Goal: Task Accomplishment & Management: Complete application form

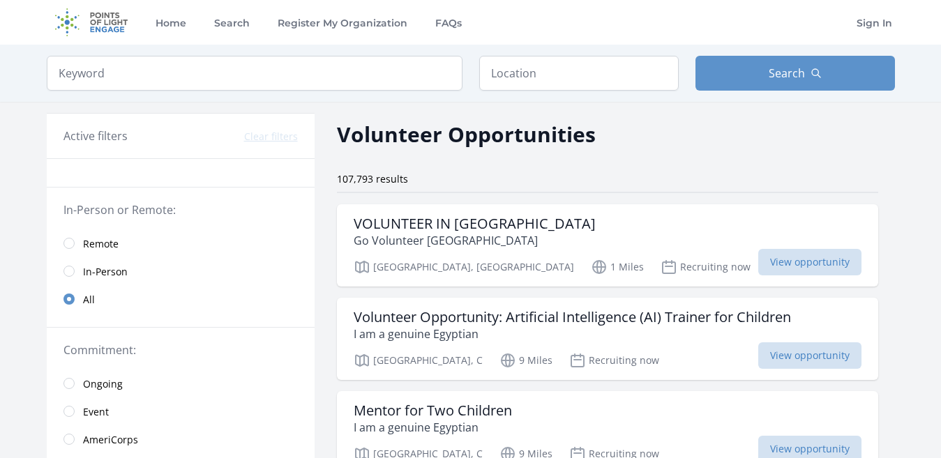
click at [615, 55] on div "Keyword Location Search" at bounding box center [470, 73] width 893 height 57
click at [585, 75] on input "text" at bounding box center [578, 73] width 199 height 35
type input "United States"
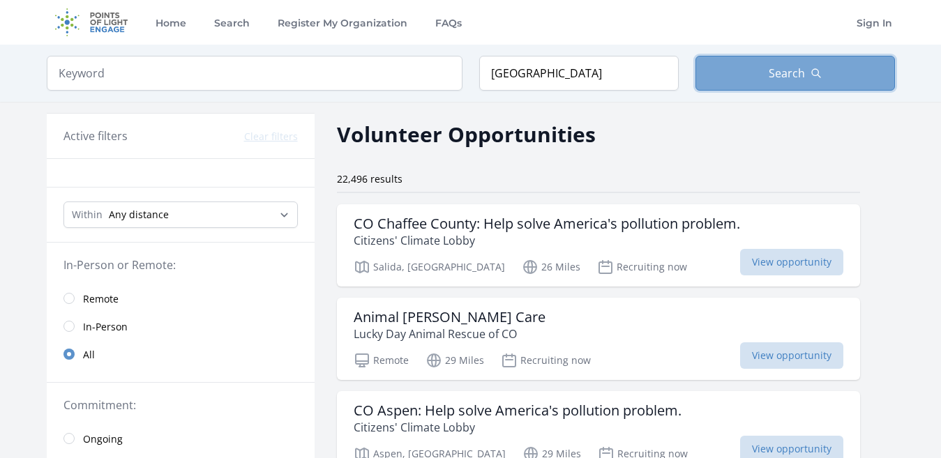
click at [795, 77] on span "Search" at bounding box center [786, 73] width 36 height 17
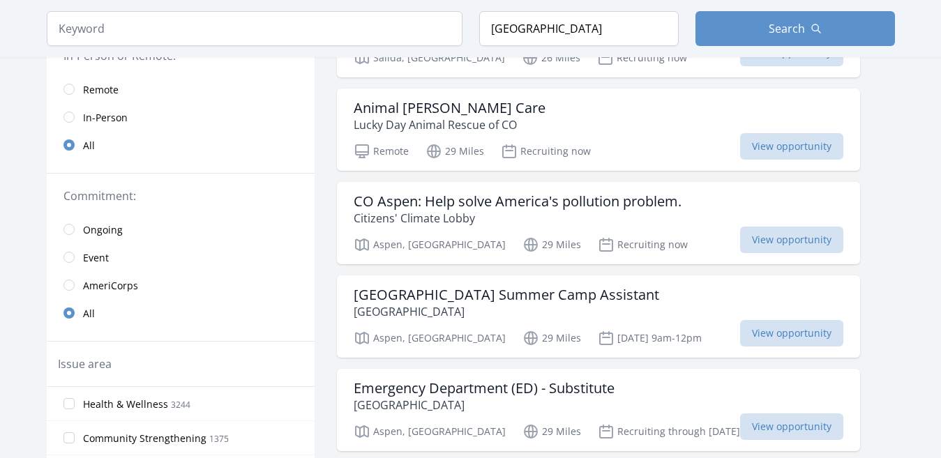
scroll to position [70, 0]
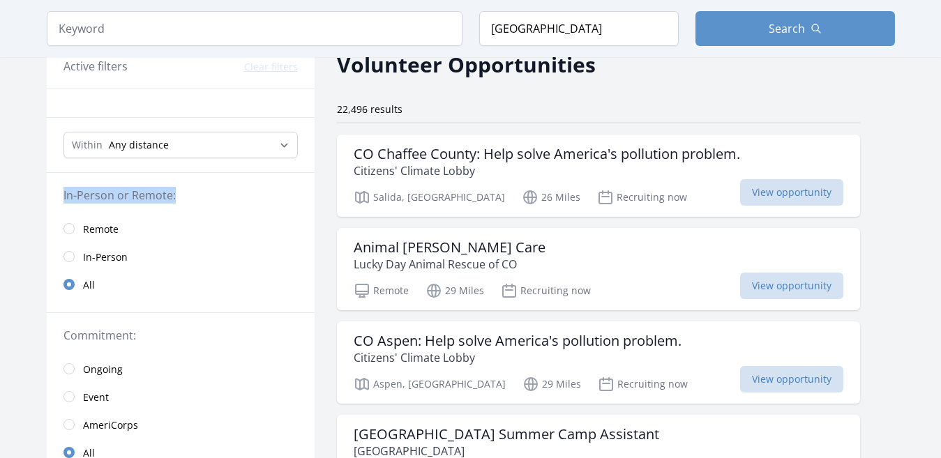
drag, startPoint x: 61, startPoint y: 195, endPoint x: 189, endPoint y: 190, distance: 128.4
click at [189, 190] on div "In-Person or Remote:" at bounding box center [181, 195] width 268 height 17
copy legend "In-Person or Remote:"
click at [68, 256] on input "radio" at bounding box center [68, 256] width 11 height 11
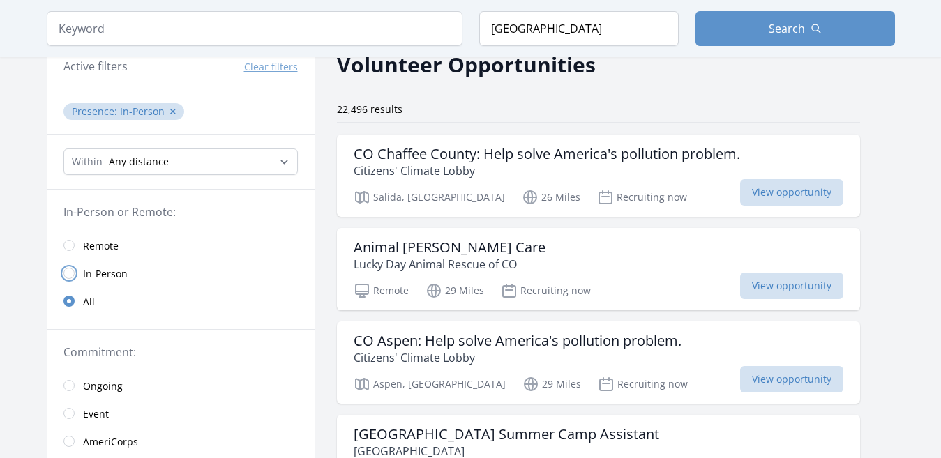
click at [68, 275] on input "radio" at bounding box center [68, 273] width 11 height 11
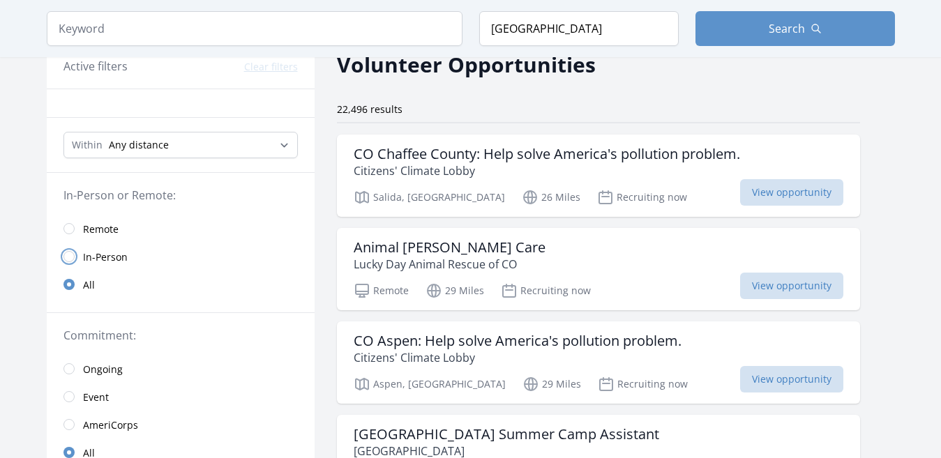
click at [66, 256] on input "radio" at bounding box center [68, 256] width 11 height 11
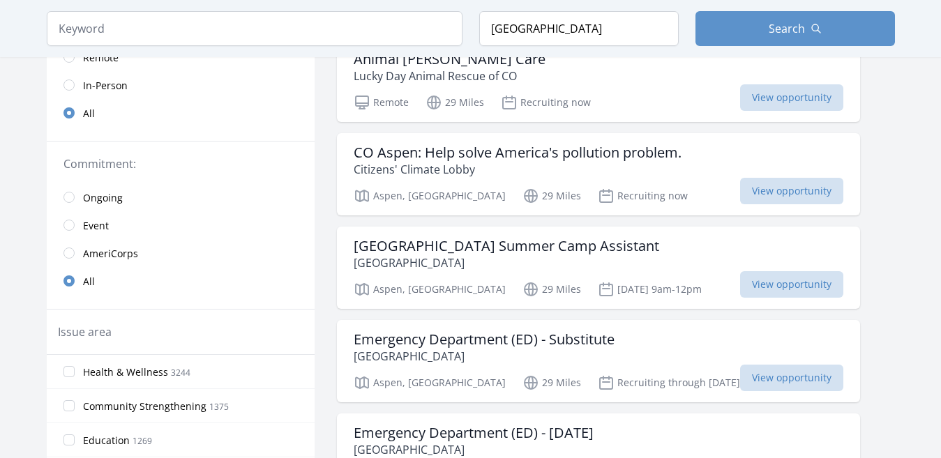
scroll to position [279, 0]
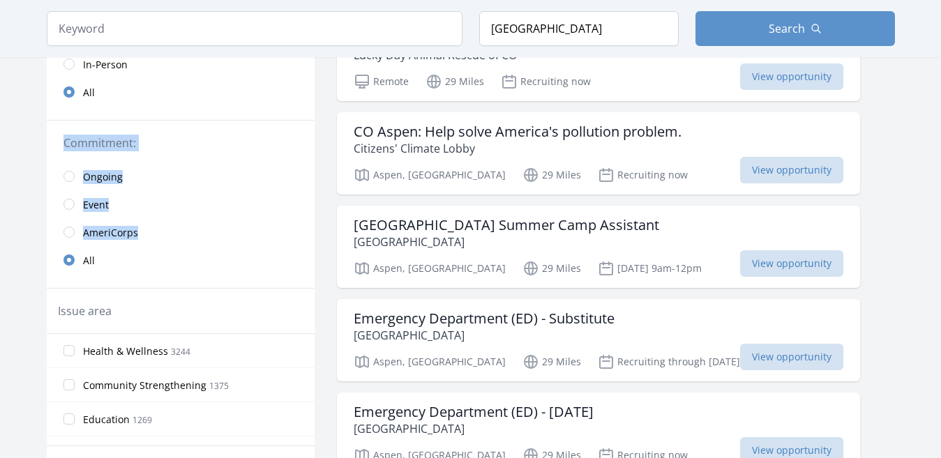
drag, startPoint x: 62, startPoint y: 143, endPoint x: 145, endPoint y: 234, distance: 123.4
click at [145, 234] on fieldset "Commitment: Ongoing Event AmeriCorps All" at bounding box center [181, 204] width 268 height 139
copy fieldset "Commitment: Ongoing Event AmeriCorps"
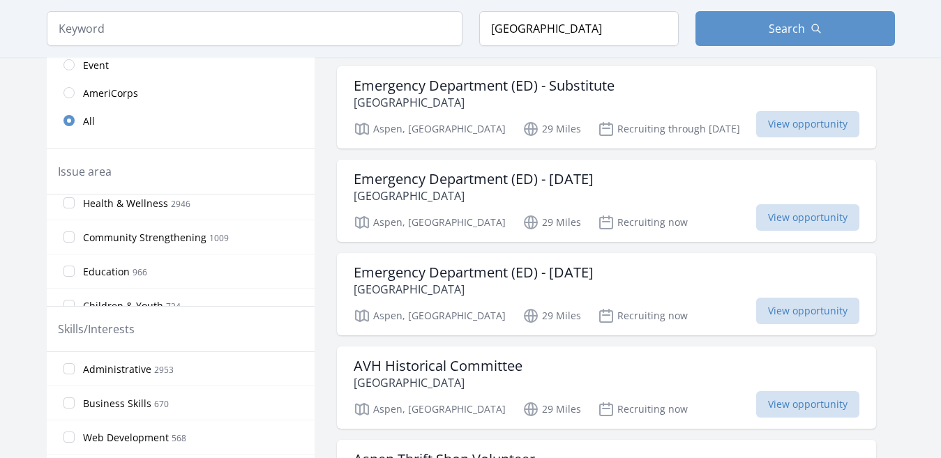
scroll to position [0, 0]
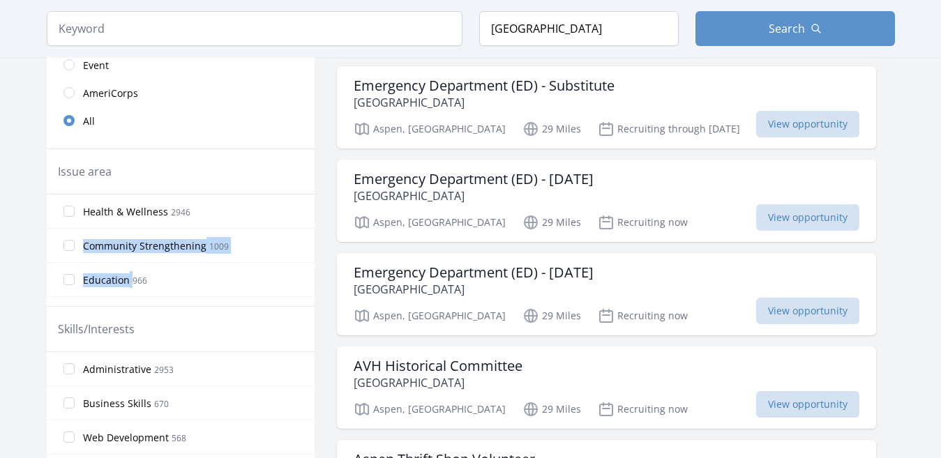
drag, startPoint x: 81, startPoint y: 243, endPoint x: 132, endPoint y: 283, distance: 64.6
click at [132, 283] on div "Health & Wellness 2946 Community Strengthening 1009 Education 966 Children & Yo…" at bounding box center [181, 251] width 268 height 112
copy div "Community Strengthening 1009 Education"
click at [69, 248] on input "Community Strengthening 1009" at bounding box center [68, 245] width 11 height 11
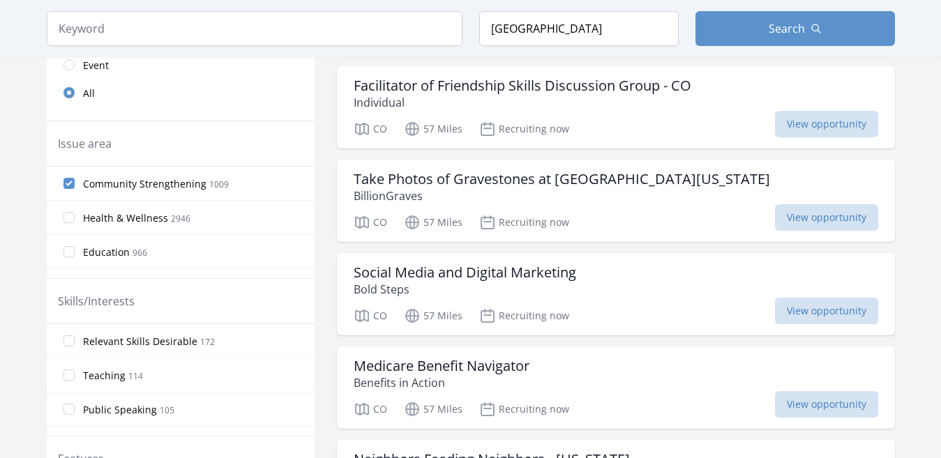
click at [71, 248] on input "Education 966" at bounding box center [68, 251] width 11 height 11
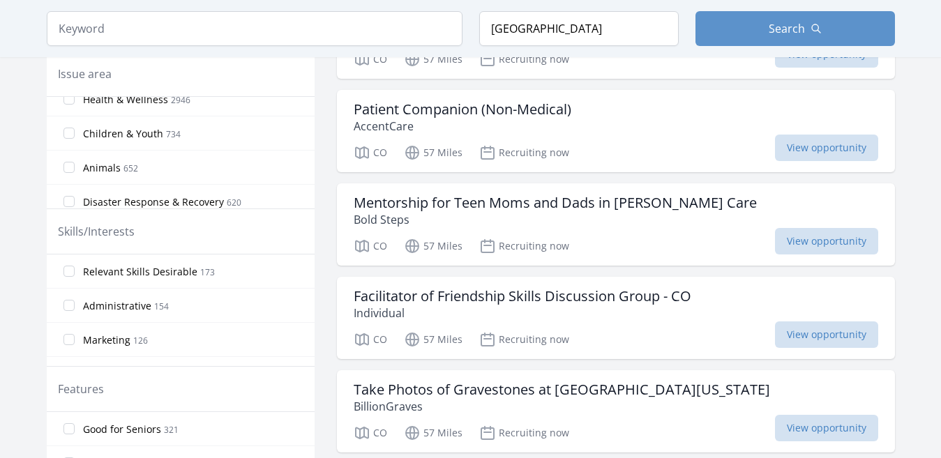
scroll to position [84, 0]
click at [69, 130] on input "Children & Youth 734" at bounding box center [68, 132] width 11 height 11
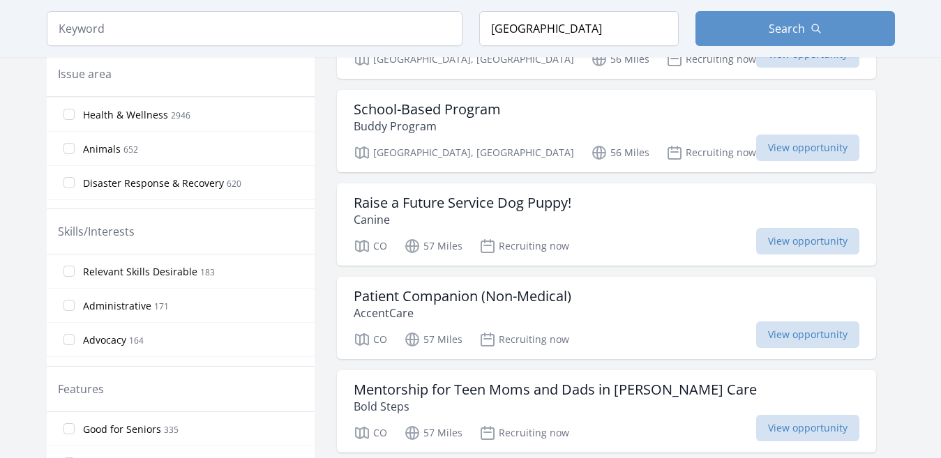
scroll to position [112, 0]
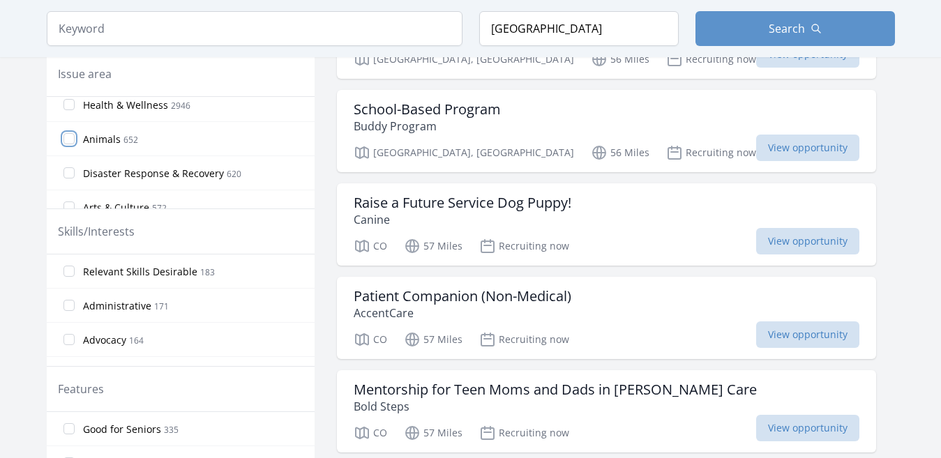
click at [70, 138] on input "Animals 652" at bounding box center [68, 138] width 11 height 11
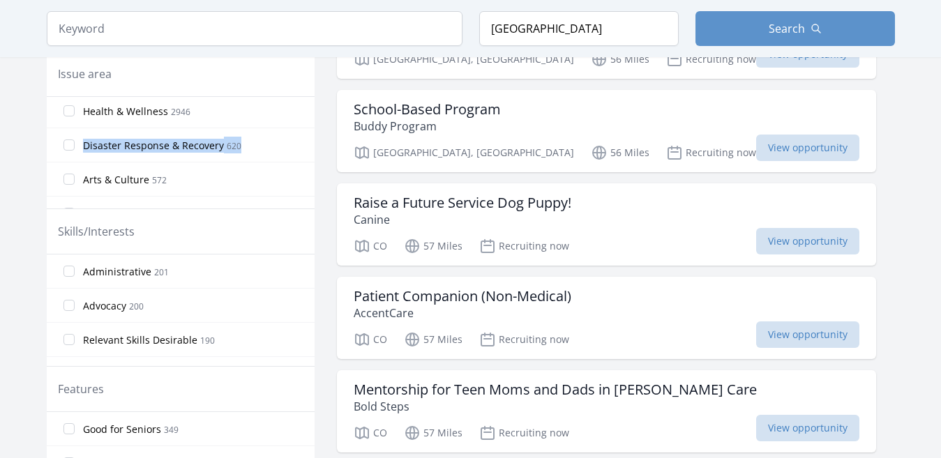
drag, startPoint x: 243, startPoint y: 147, endPoint x: 84, endPoint y: 151, distance: 159.0
click at [84, 151] on label "Disaster Response & Recovery 620" at bounding box center [181, 145] width 268 height 28
copy span "Disaster Response & Recovery 620"
click at [69, 146] on input "Disaster Response & Recovery 620" at bounding box center [68, 144] width 11 height 11
click at [72, 176] on input "Arts & Culture 572" at bounding box center [68, 179] width 11 height 11
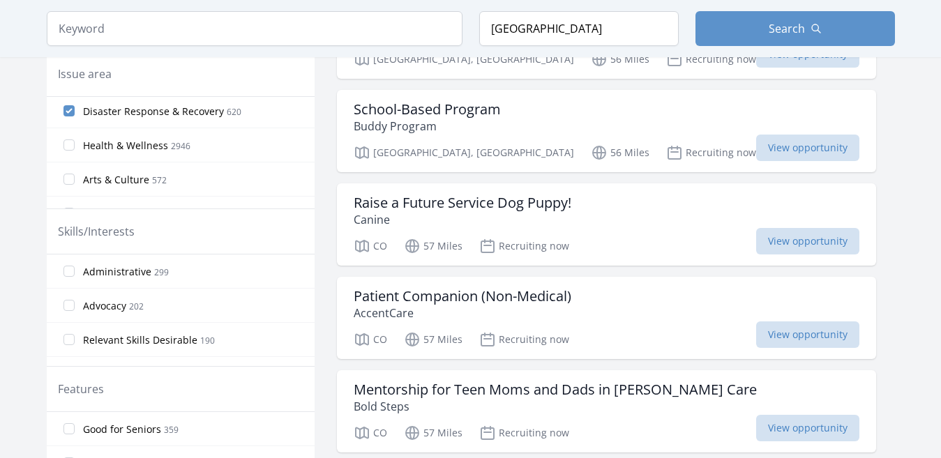
scroll to position [209, 0]
click at [70, 182] on div "Community Strengthening 1009 Education 966 Children & Youth 734 Animals 652 Dis…" at bounding box center [181, 153] width 268 height 112
click at [66, 108] on input "Arts & Culture 572" at bounding box center [68, 109] width 11 height 11
click at [71, 113] on input "Arts & Culture 572" at bounding box center [68, 109] width 11 height 11
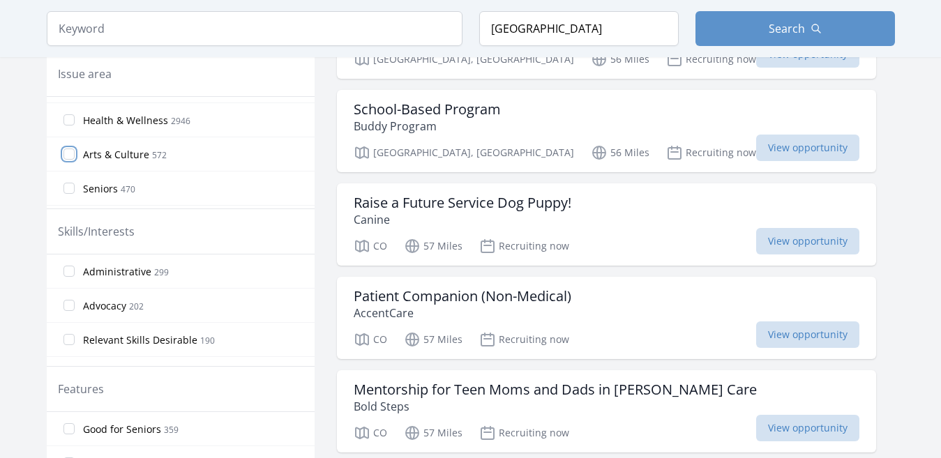
scroll to position [139, 0]
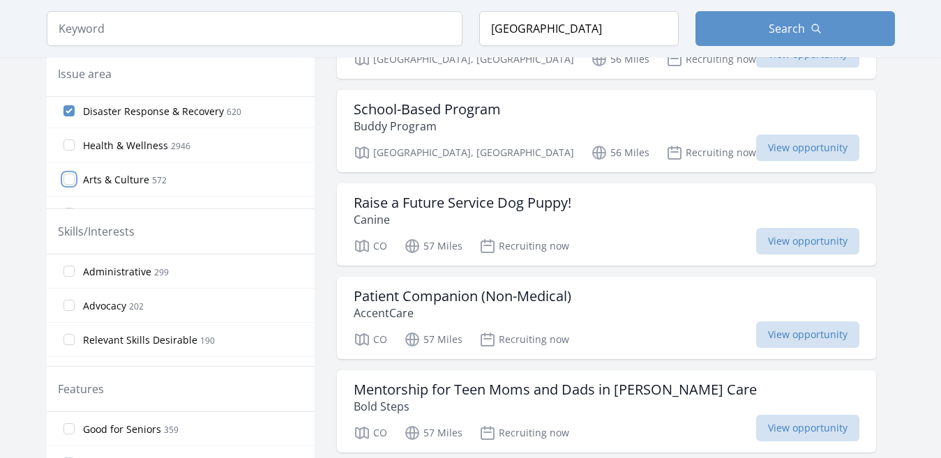
click at [68, 178] on input "Arts & Culture 572" at bounding box center [68, 179] width 11 height 11
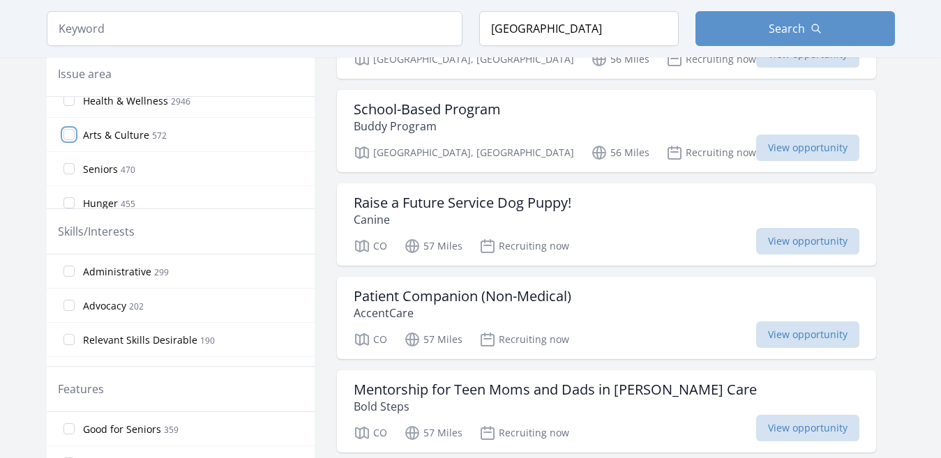
scroll to position [209, 0]
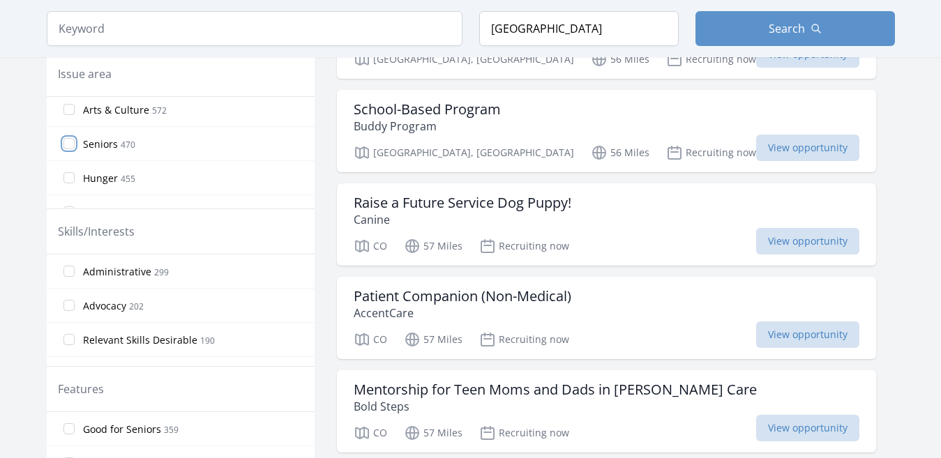
click at [65, 143] on input "Seniors 470" at bounding box center [68, 143] width 11 height 11
click at [68, 137] on input "Civil Rights 98" at bounding box center [68, 136] width 11 height 11
click at [71, 141] on input "Civil Rights 98" at bounding box center [68, 136] width 11 height 11
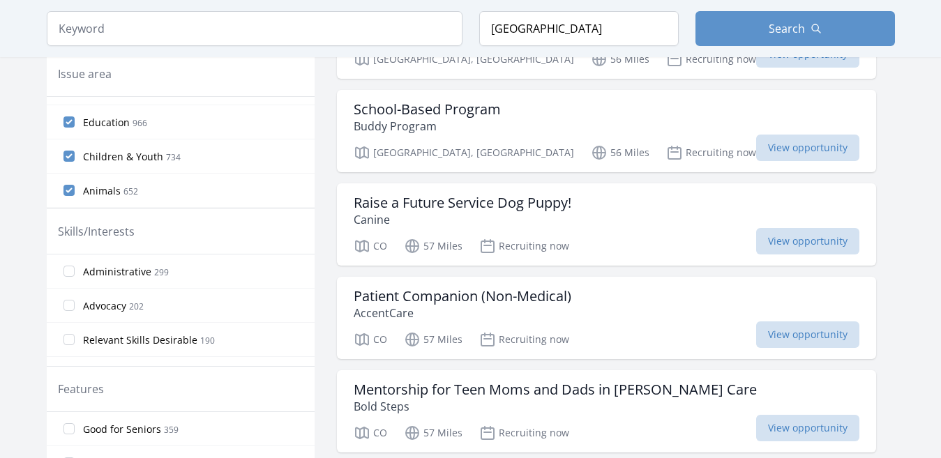
scroll to position [0, 0]
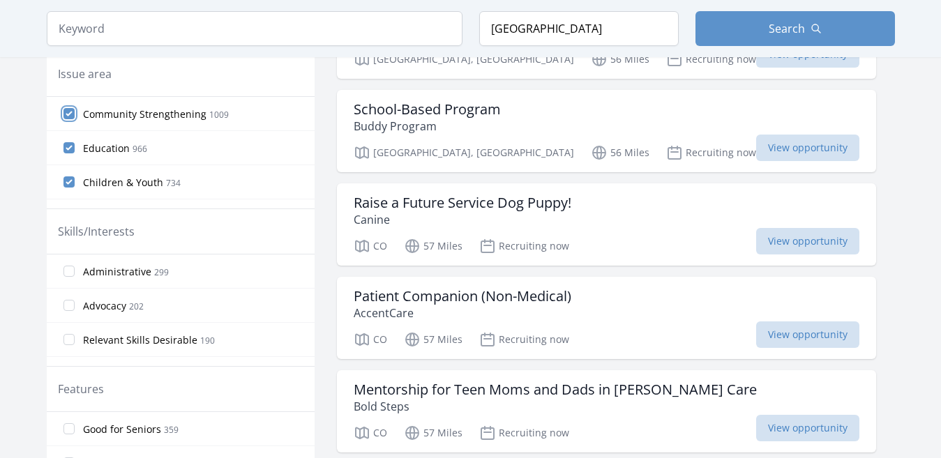
click at [70, 114] on input "Community Strengthening 1009" at bounding box center [68, 113] width 11 height 11
click at [70, 147] on input "Education 966" at bounding box center [68, 147] width 11 height 11
click at [68, 181] on input "Children & Youth 734" at bounding box center [68, 181] width 11 height 11
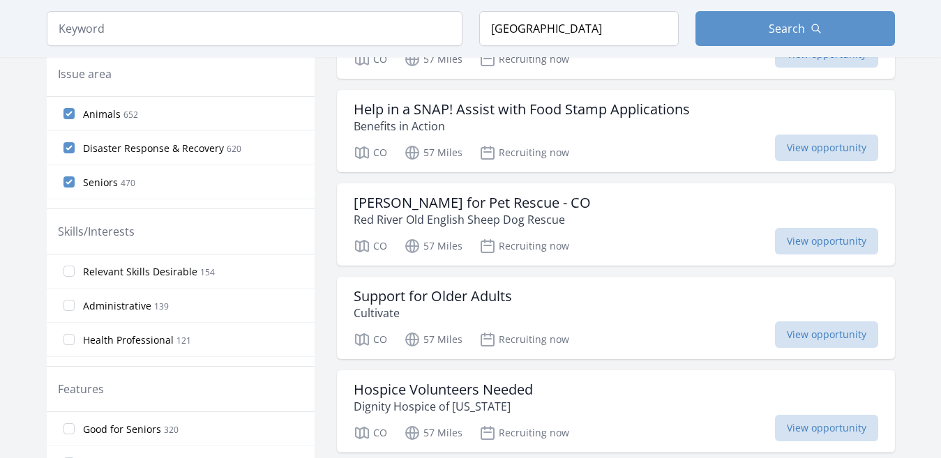
scroll to position [418, 0]
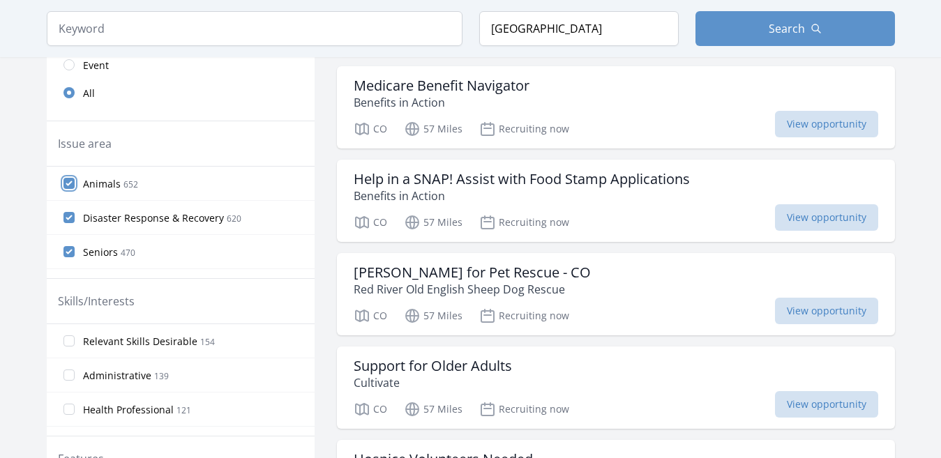
click at [68, 186] on input "Animals 652" at bounding box center [68, 183] width 11 height 11
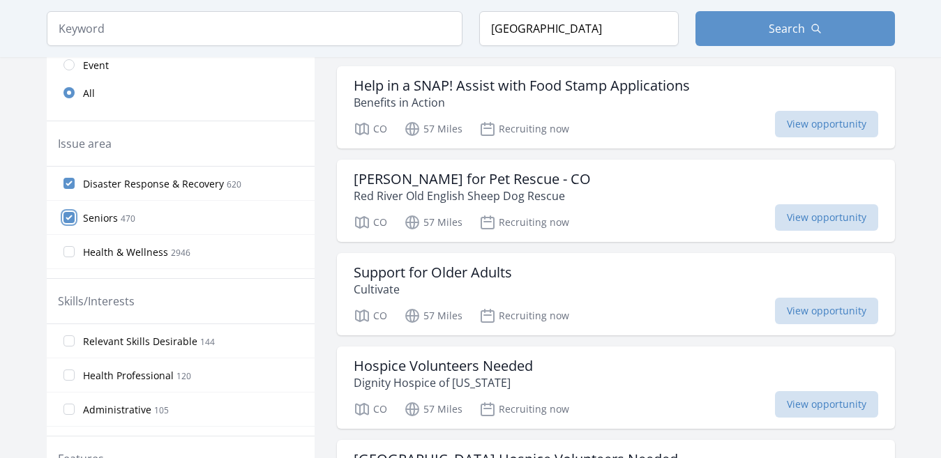
click at [68, 215] on input "Seniors 470" at bounding box center [68, 217] width 11 height 11
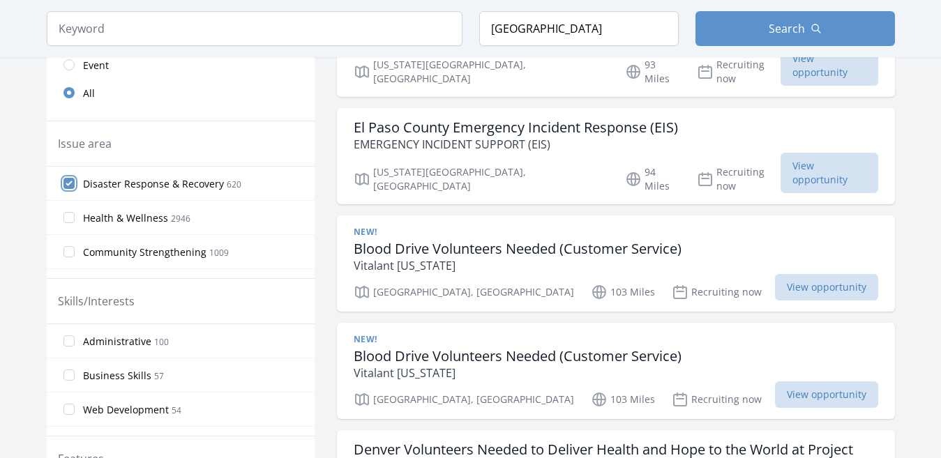
click at [70, 182] on input "Disaster Response & Recovery 620" at bounding box center [68, 183] width 11 height 11
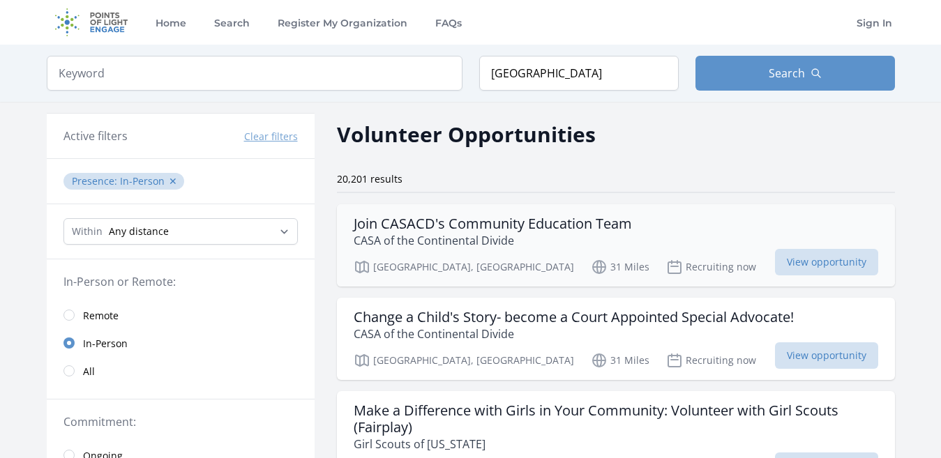
scroll to position [70, 0]
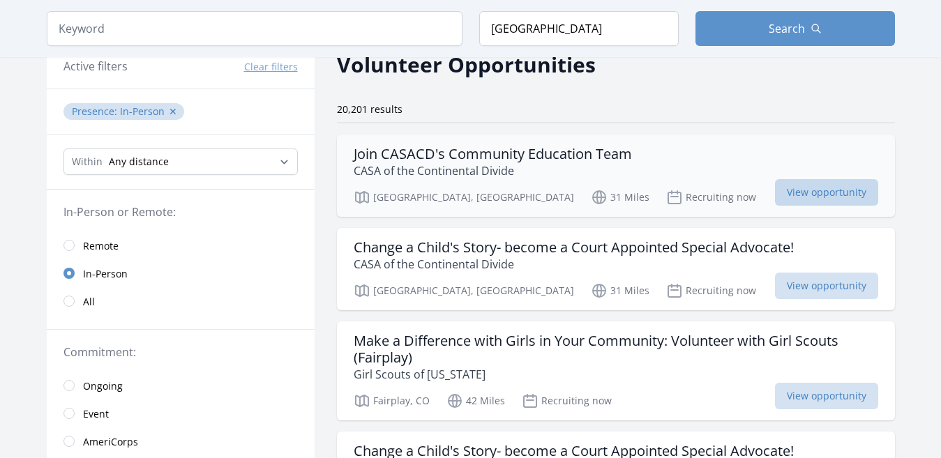
click at [827, 190] on span "View opportunity" at bounding box center [826, 192] width 103 height 26
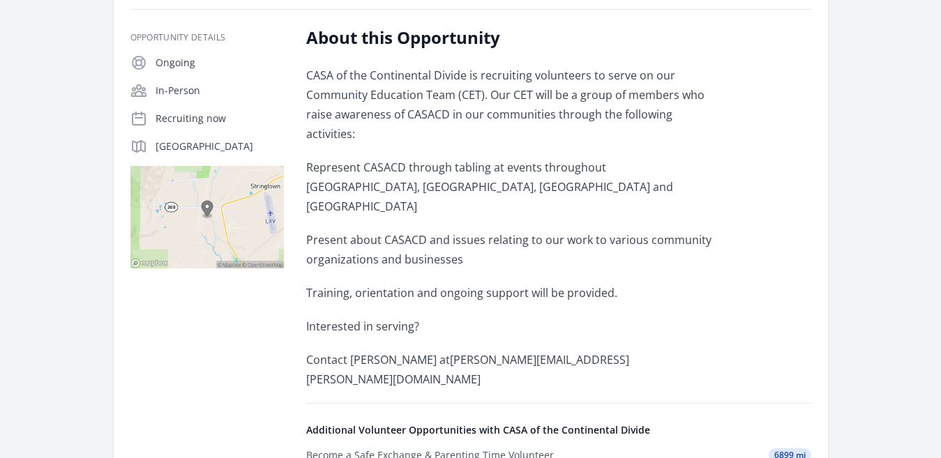
scroll to position [279, 0]
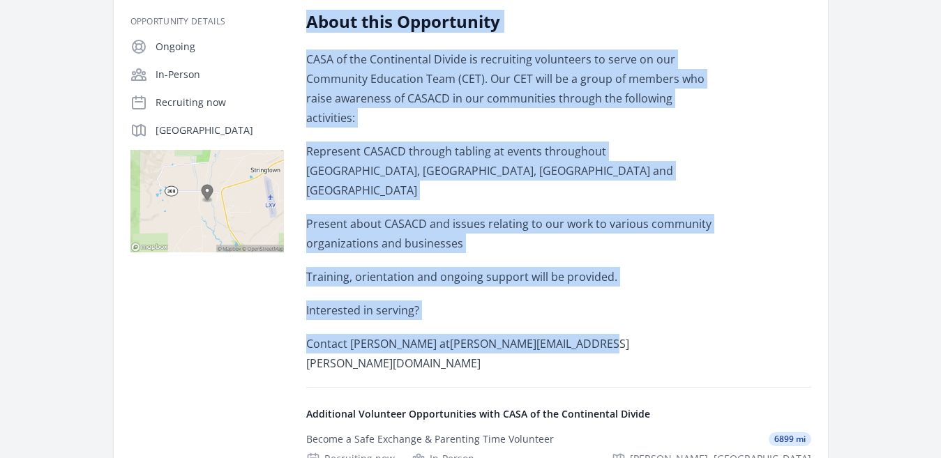
drag, startPoint x: 302, startPoint y: 21, endPoint x: 564, endPoint y: 319, distance: 397.2
click at [564, 319] on div "Opportunity Details Ongoing In-Person Recruiting now Leadville, CO 80461" at bounding box center [470, 333] width 681 height 647
copy div "About this Opportunity CASA of the Continental Divide is recruiting volunteers …"
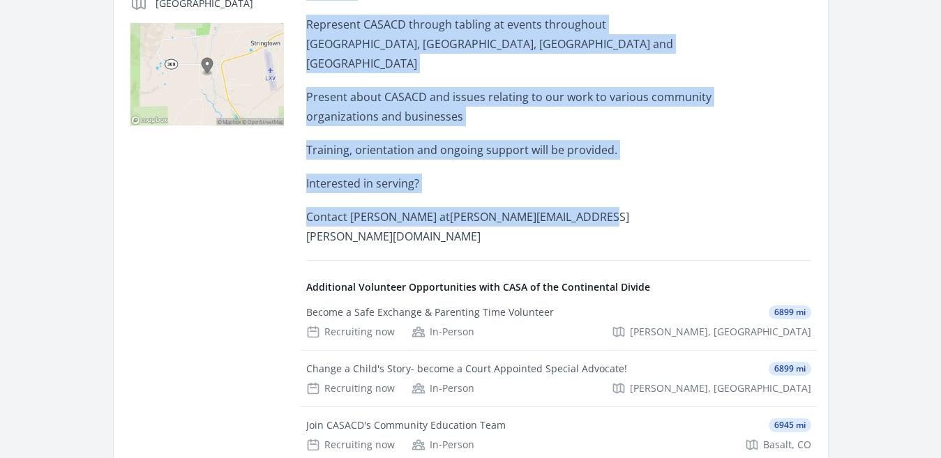
scroll to position [558, 0]
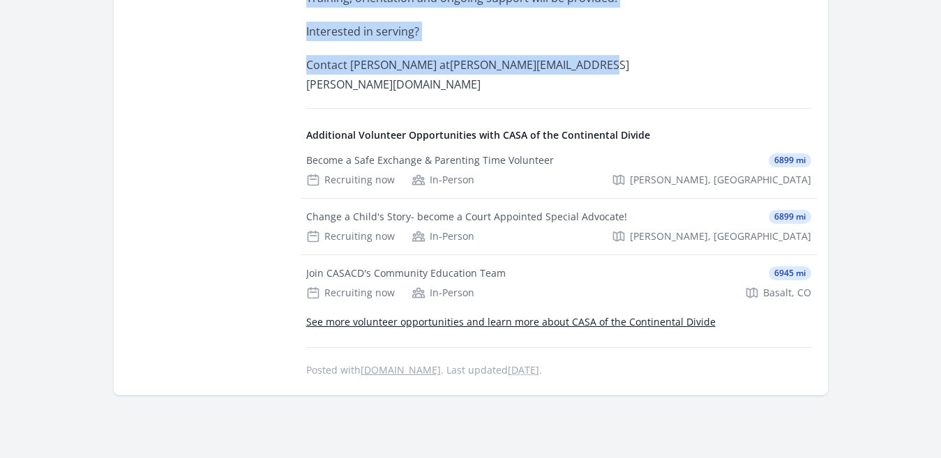
drag, startPoint x: 298, startPoint y: 93, endPoint x: 740, endPoint y: 280, distance: 480.9
click at [740, 280] on div "Opportunity Details Ongoing In-Person Recruiting now Leadville, CO 80461" at bounding box center [470, 55] width 681 height 647
copy div "Additional Volunteer Opportunities with CASA of the Continental Divide Become a…"
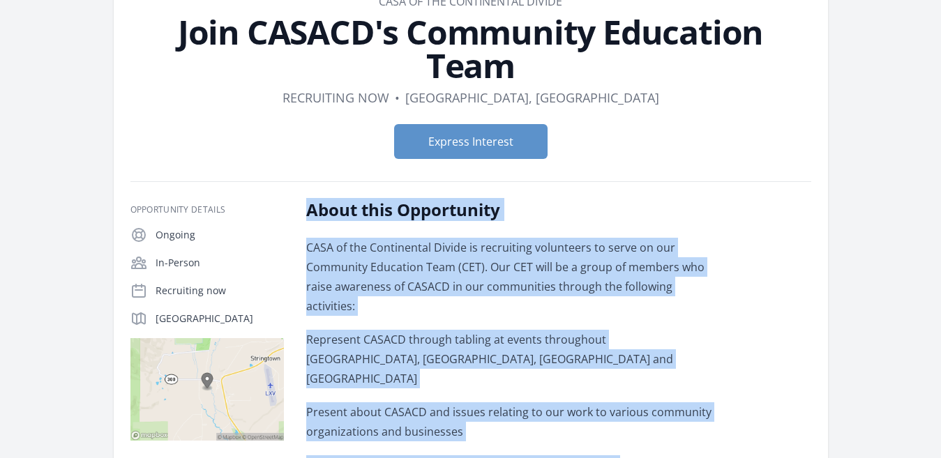
scroll to position [70, 0]
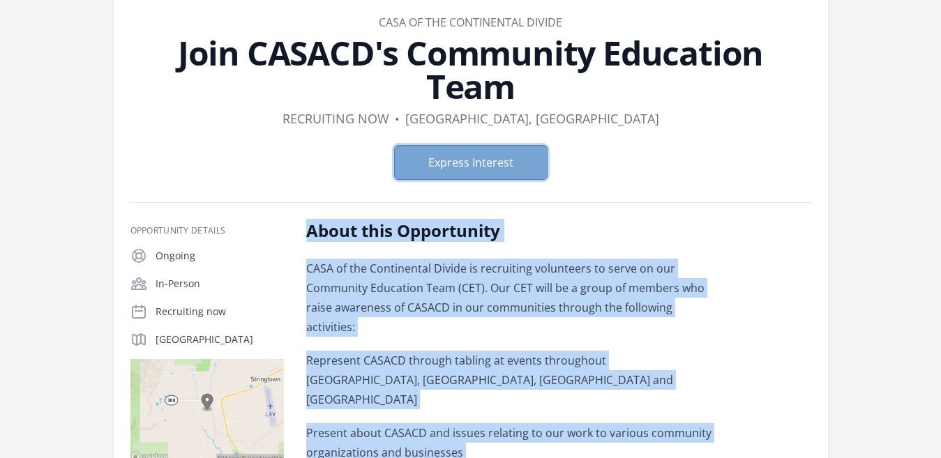
click at [439, 174] on button "Express Interest" at bounding box center [470, 162] width 153 height 35
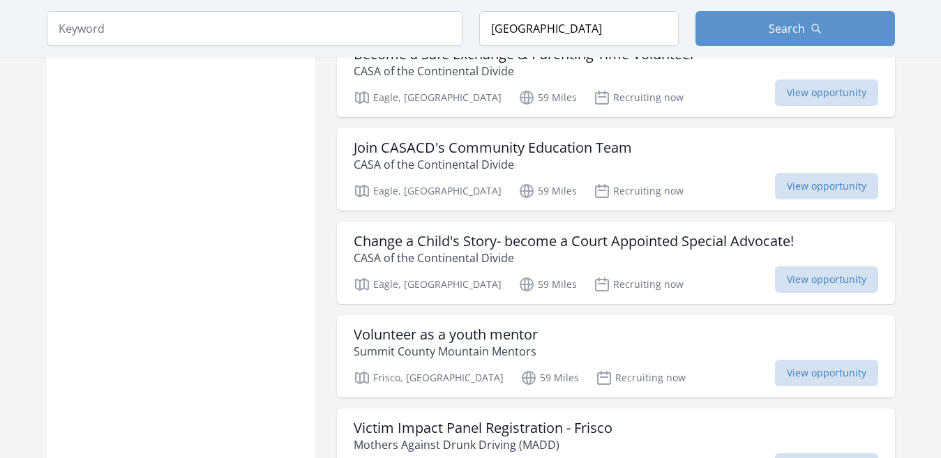
scroll to position [1673, 0]
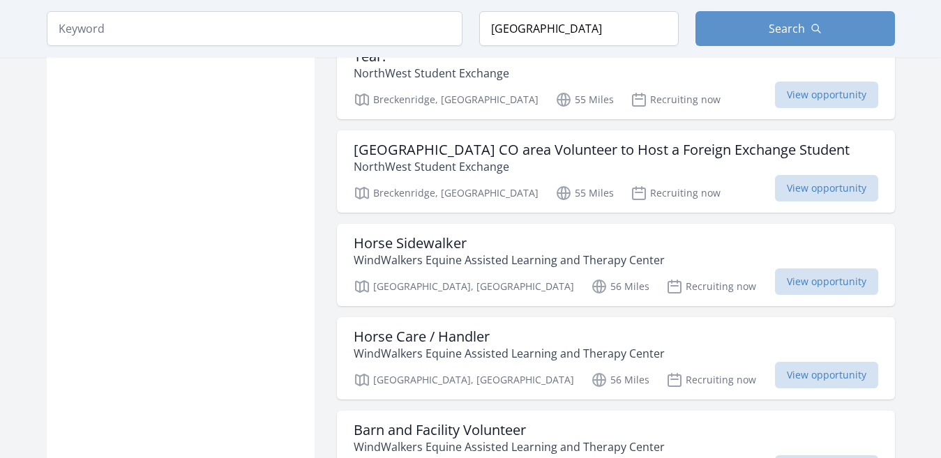
scroll to position [2510, 0]
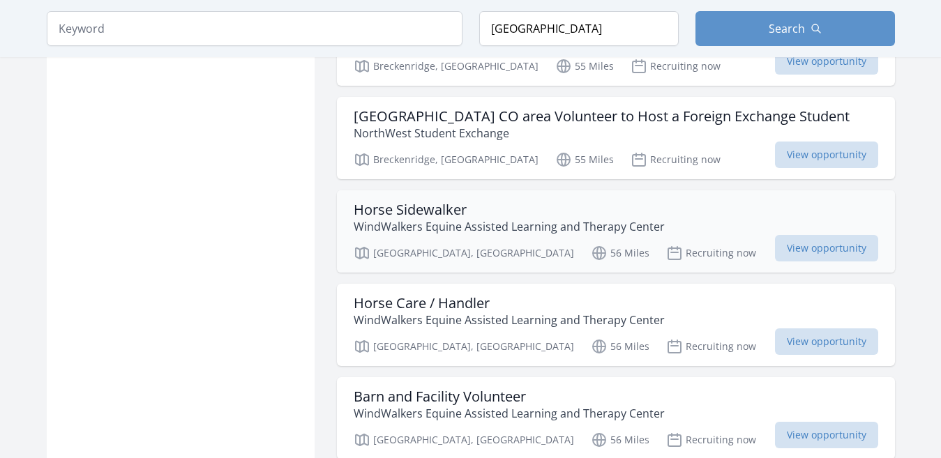
click at [498, 202] on h3 "Horse Sidewalker" at bounding box center [509, 210] width 311 height 17
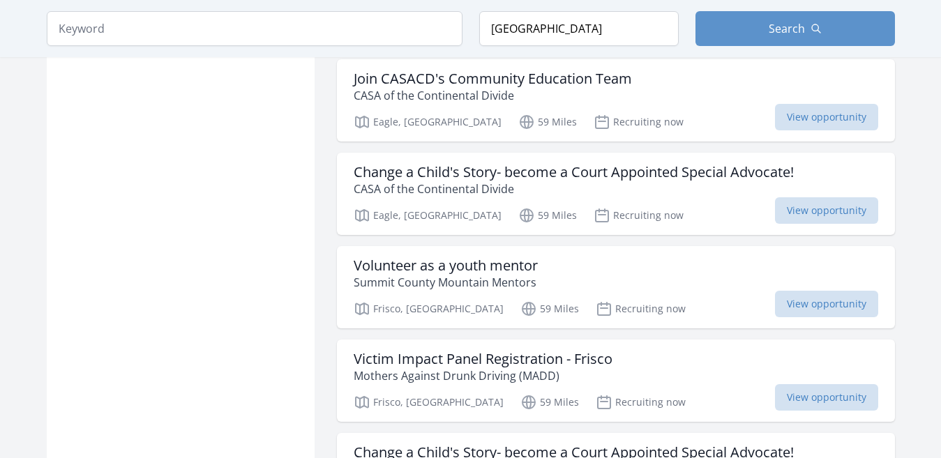
drag, startPoint x: 501, startPoint y: 256, endPoint x: 173, endPoint y: 271, distance: 328.8
click at [172, 271] on div "Active filters Clear filters Presence : In-Person ✕ Within Any distance , 5 Mil…" at bounding box center [181, 428] width 268 height 3977
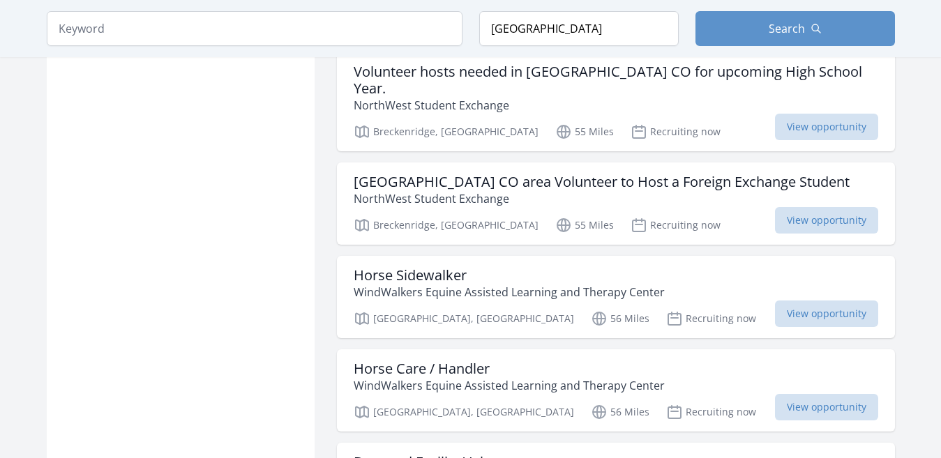
scroll to position [2510, 0]
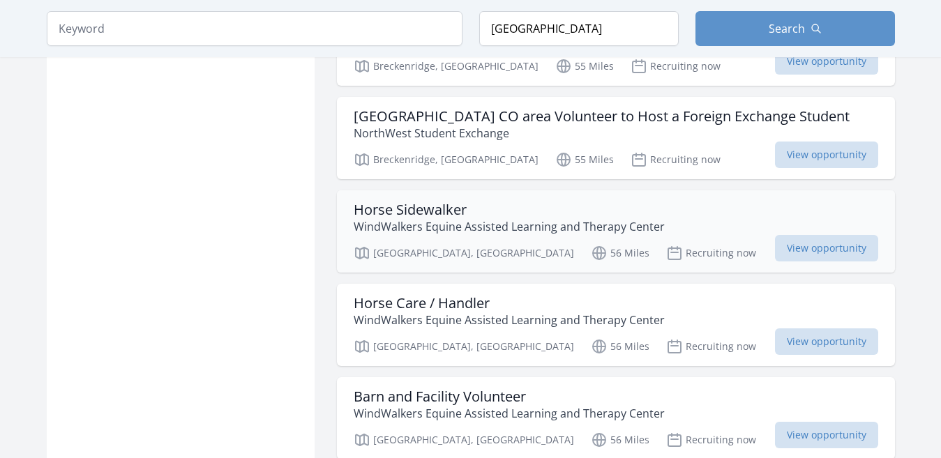
drag, startPoint x: 464, startPoint y: 179, endPoint x: 543, endPoint y: 178, distance: 79.5
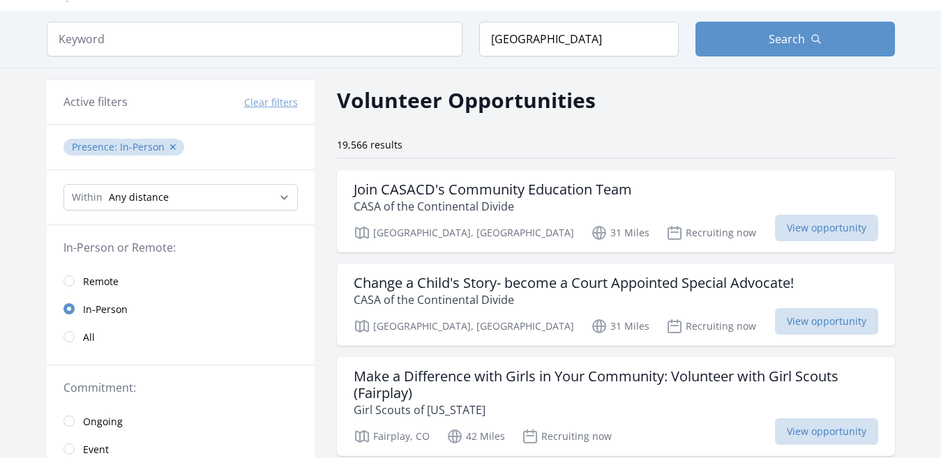
scroll to position [0, 0]
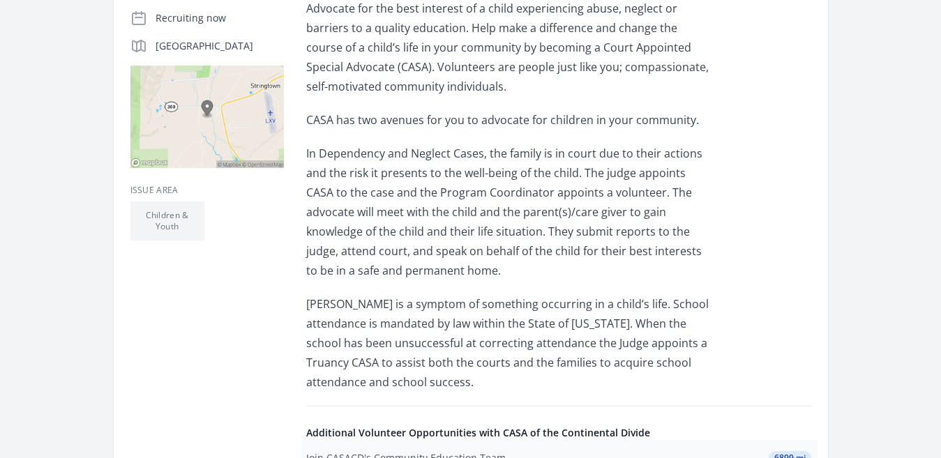
scroll to position [432, 0]
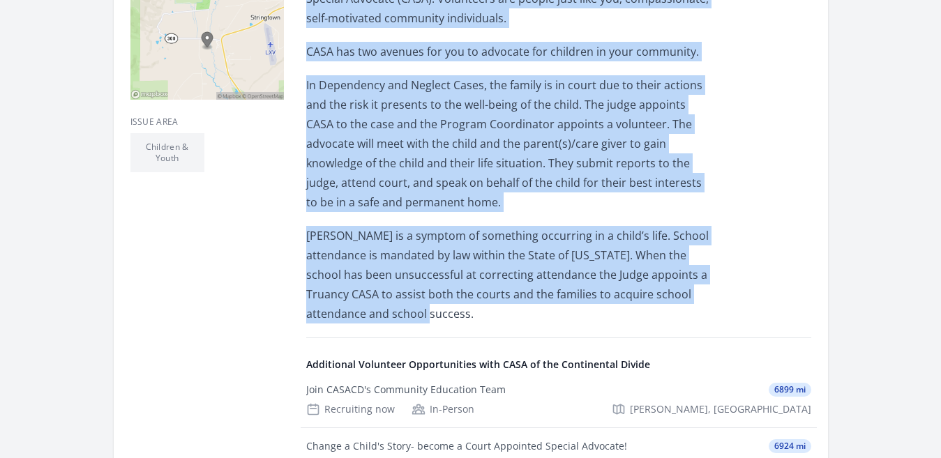
drag, startPoint x: 310, startPoint y: 100, endPoint x: 475, endPoint y: 317, distance: 271.7
click at [475, 317] on div "Opportunity Details Ongoing In-Person Recruiting now Leadville, CO 80461" at bounding box center [470, 233] width 681 height 750
copy div "About this Opportunity *This position is based in Lake County Advocate for the …"
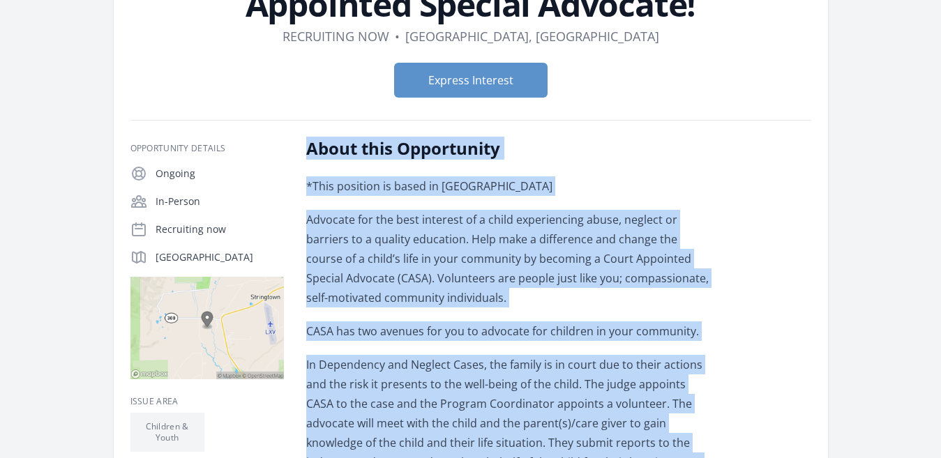
scroll to position [83, 0]
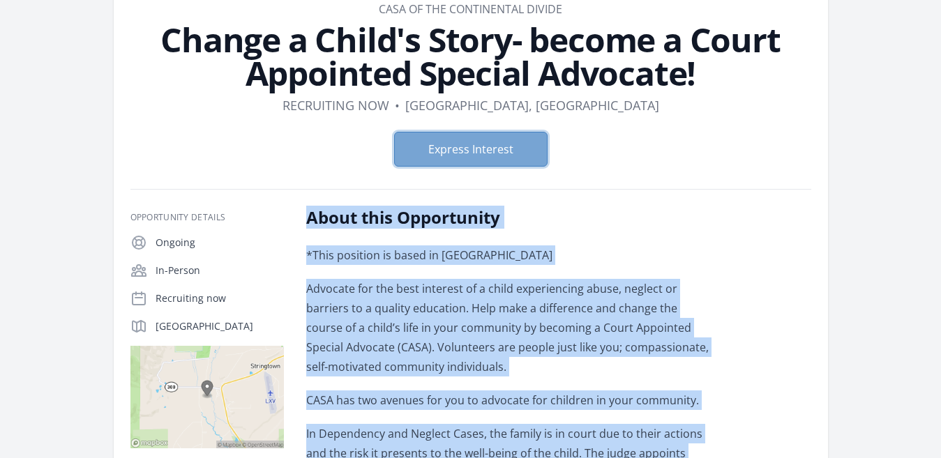
click at [500, 157] on button "Express Interest" at bounding box center [470, 149] width 153 height 35
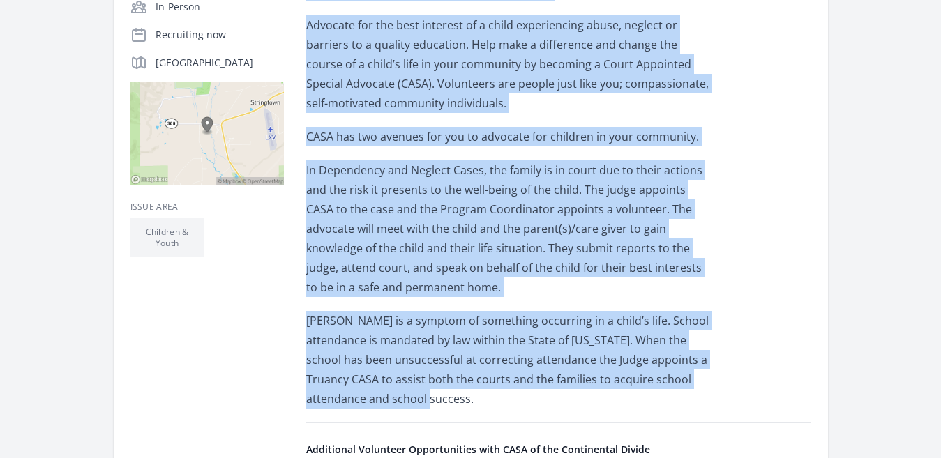
scroll to position [362, 0]
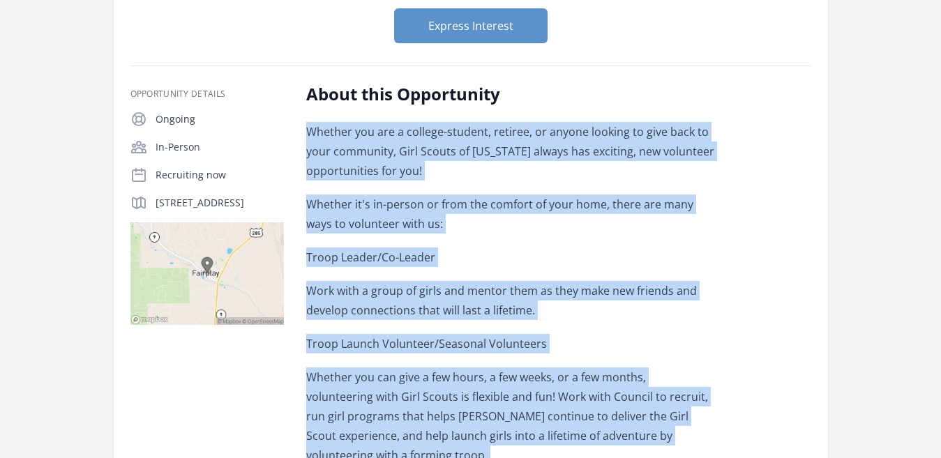
scroll to position [786, 0]
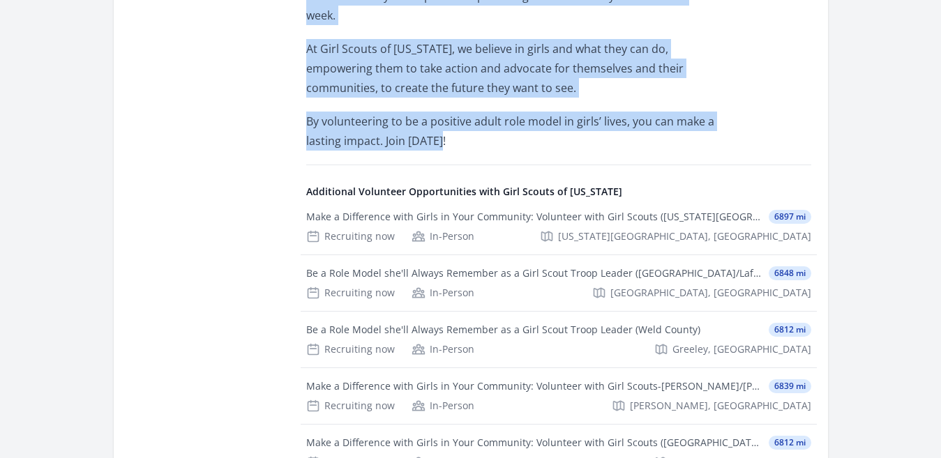
drag, startPoint x: 306, startPoint y: 162, endPoint x: 455, endPoint y: 139, distance: 150.3
copy div "Whether you are a college-student, retiree, or anyone looking to give back to y…"
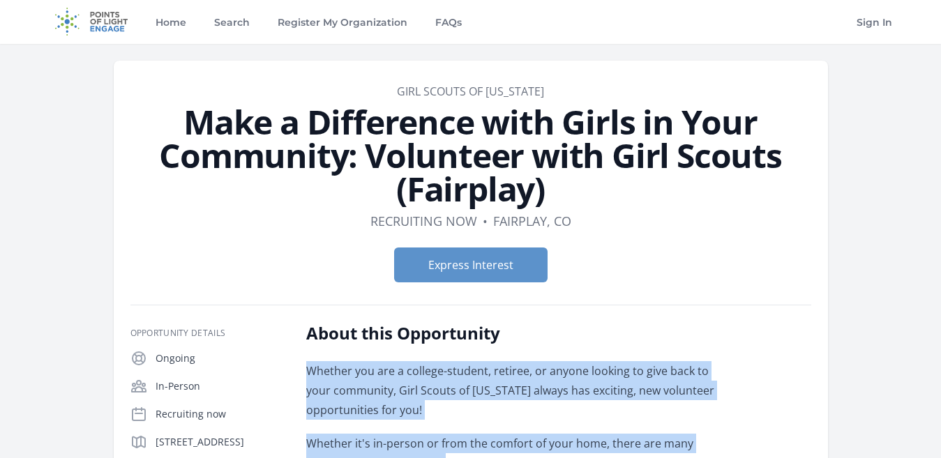
scroll to position [0, 0]
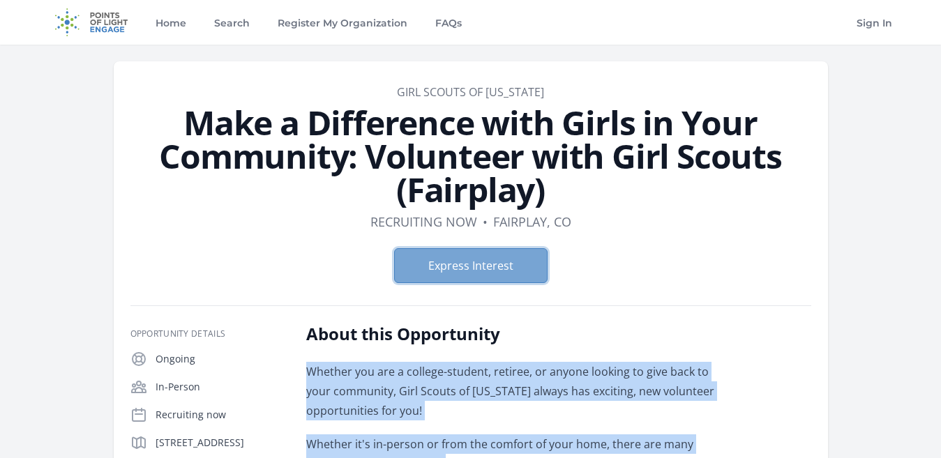
click at [479, 267] on button "Express Interest" at bounding box center [470, 265] width 153 height 35
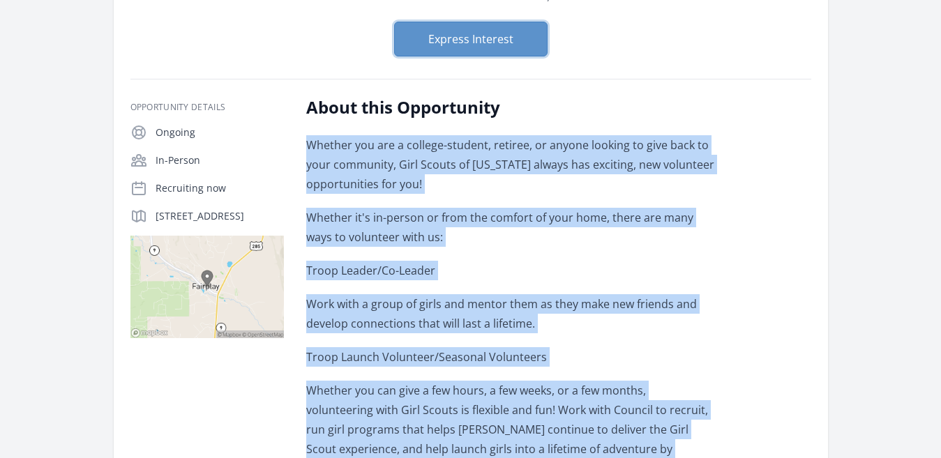
scroll to position [139, 0]
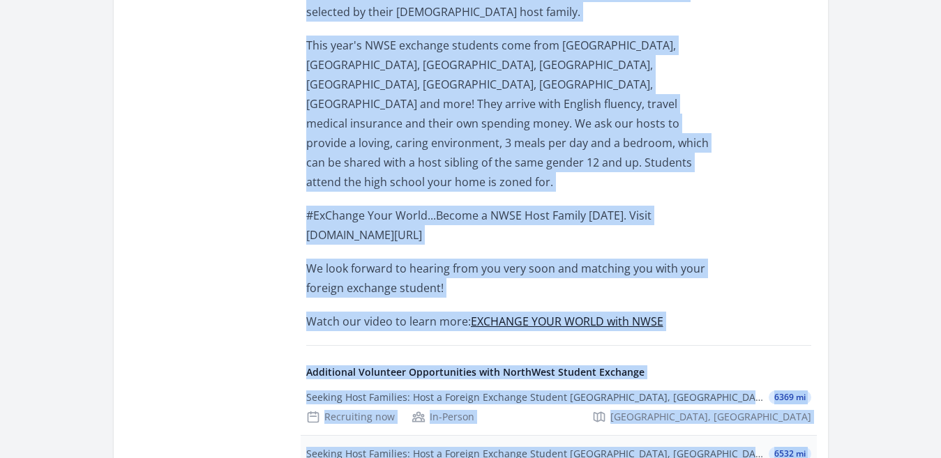
scroll to position [818, 0]
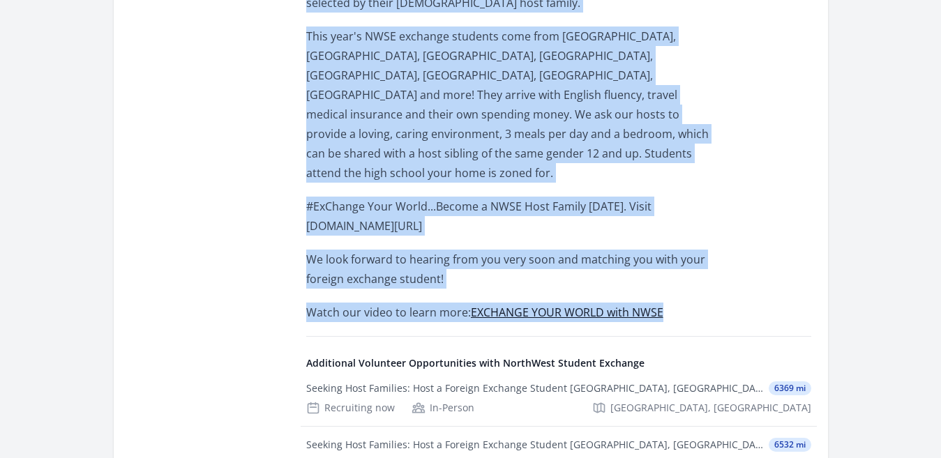
drag, startPoint x: 304, startPoint y: 126, endPoint x: 681, endPoint y: 240, distance: 394.0
click at [681, 240] on div "Opportunity Details Ongoing In-Person Recruiting now Breckenridge, CO 80424" at bounding box center [470, 112] width 681 height 1215
copy div "Volunteer to Host a Foreign Exchange Student in your town and surrounding areas…"
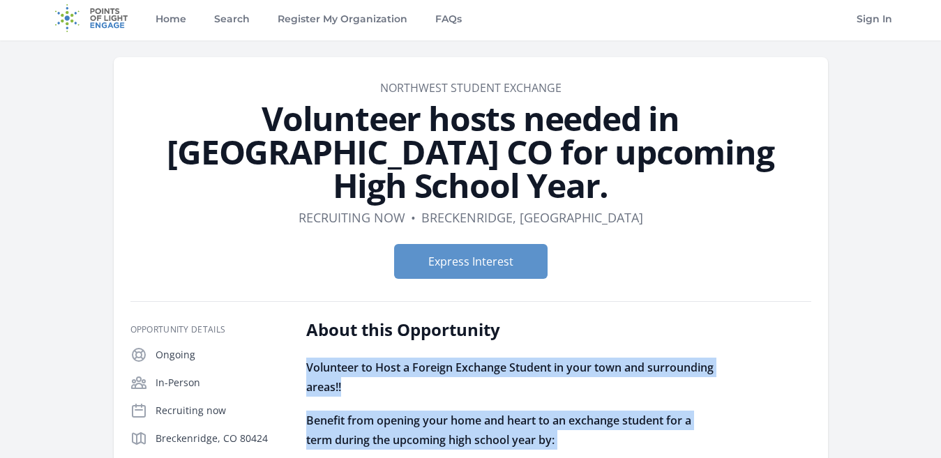
scroll to position [0, 0]
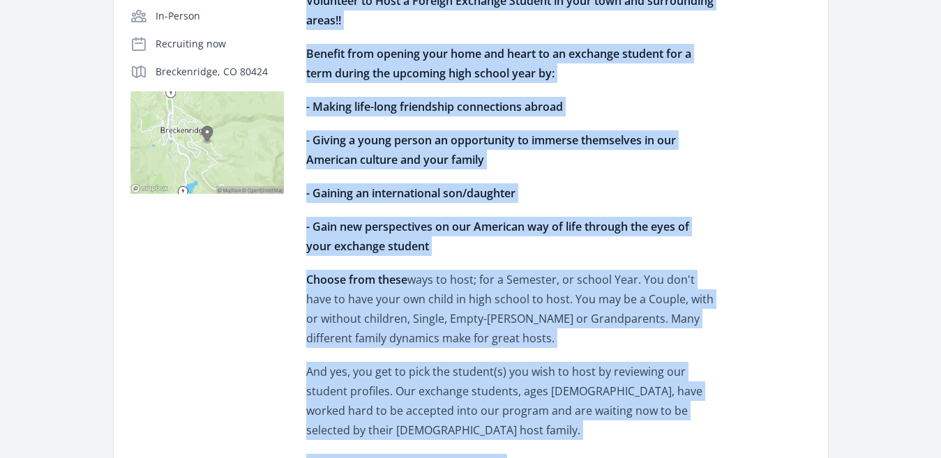
scroll to position [407, 0]
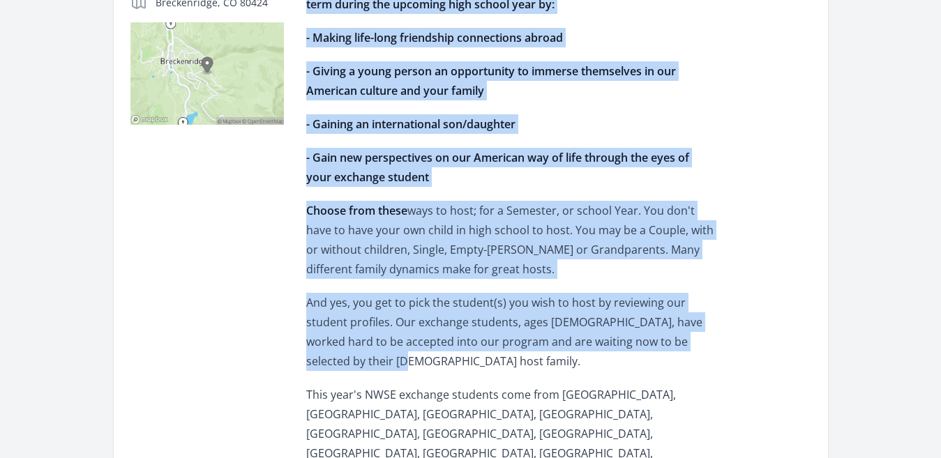
drag, startPoint x: 300, startPoint y: 56, endPoint x: 371, endPoint y: 359, distance: 310.9
copy div "Volunteer to Host a Foreign Exchange Student in your town and surrounding areas…"
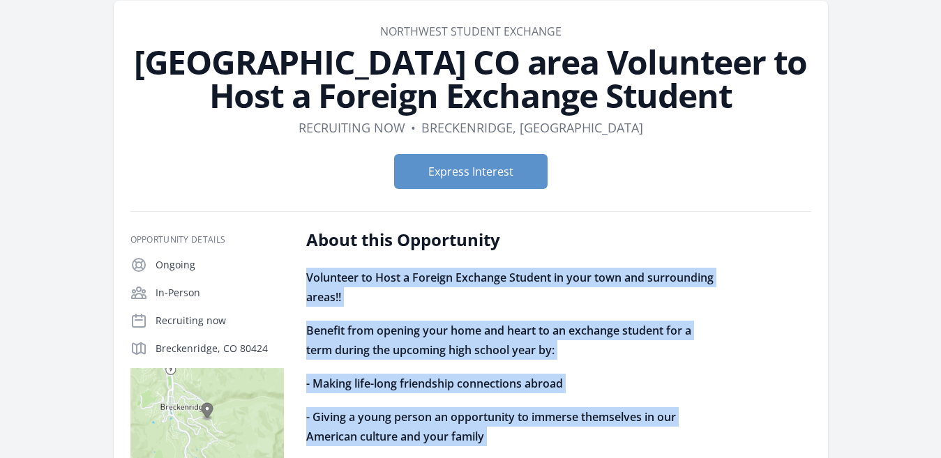
scroll to position [0, 0]
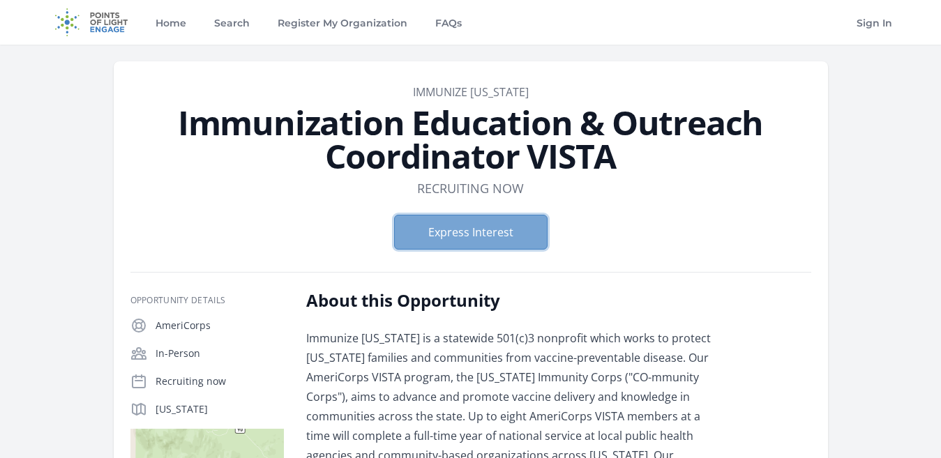
click at [492, 233] on button "Express Interest" at bounding box center [470, 232] width 153 height 35
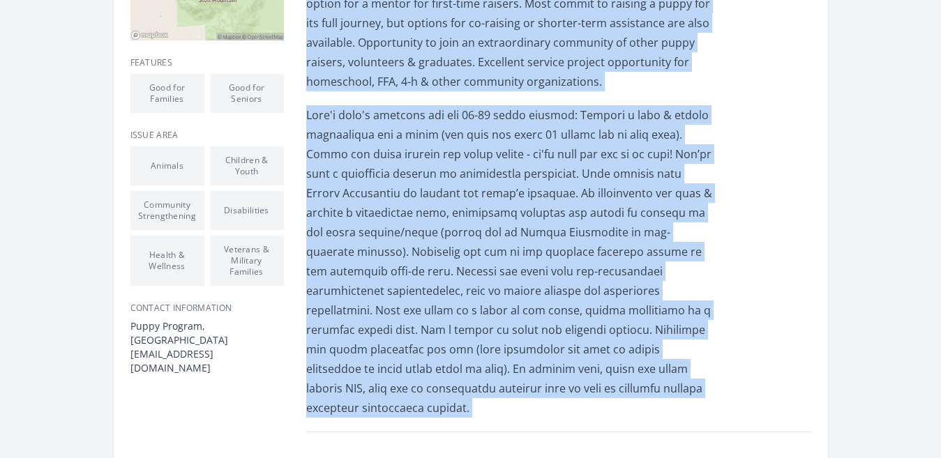
scroll to position [436, 0]
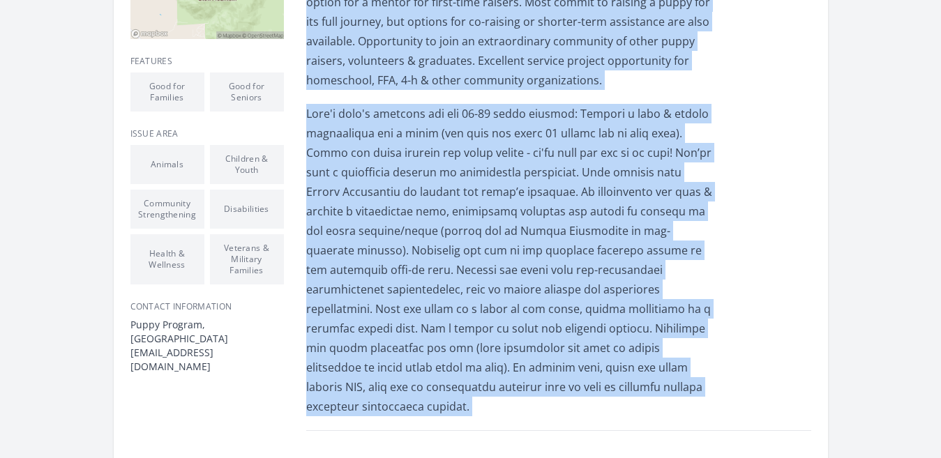
drag, startPoint x: 307, startPoint y: 74, endPoint x: 509, endPoint y: 418, distance: 398.8
click at [509, 418] on div "About this Opportunity Posted with volunteers.aarp.org . Last updated 2 weeks a…" at bounding box center [558, 137] width 505 height 681
copy div "Canine Companions is leading the service dog industry so our clients and their …"
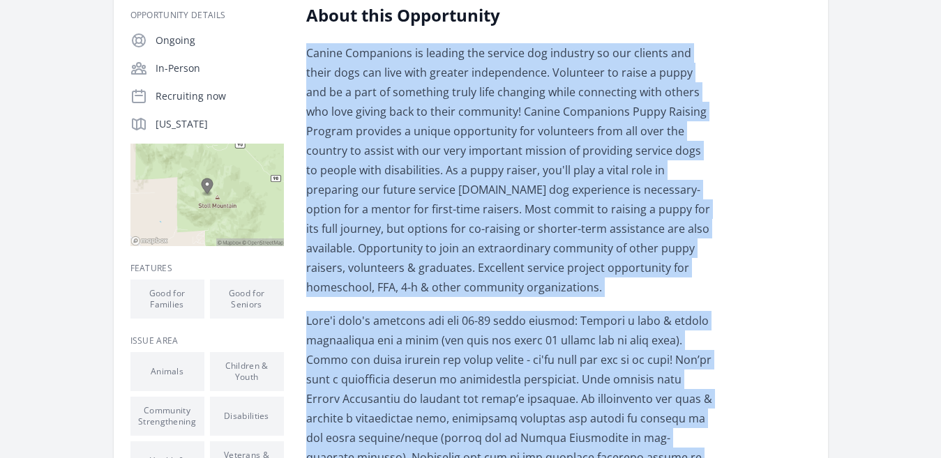
scroll to position [0, 0]
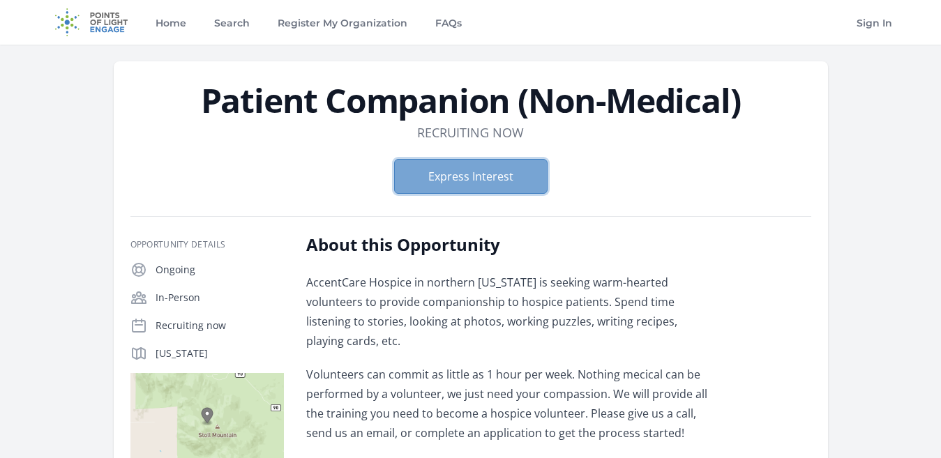
click at [446, 183] on button "Express Interest" at bounding box center [470, 176] width 153 height 35
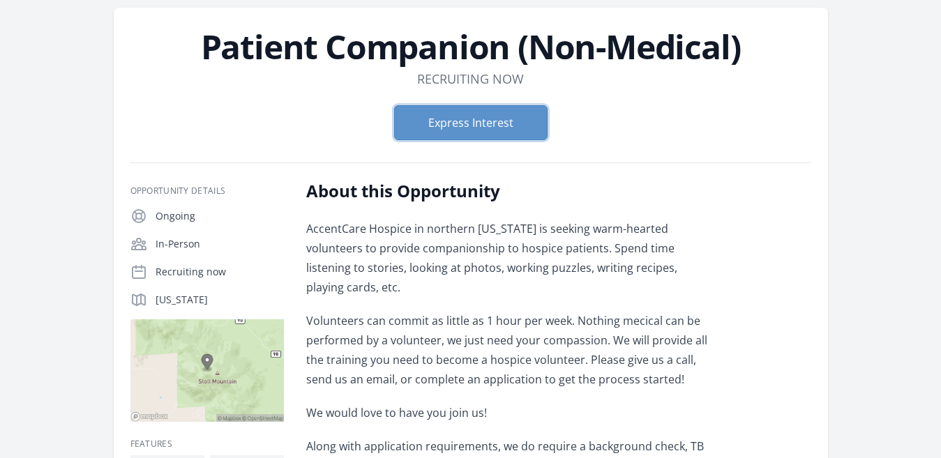
scroll to position [70, 0]
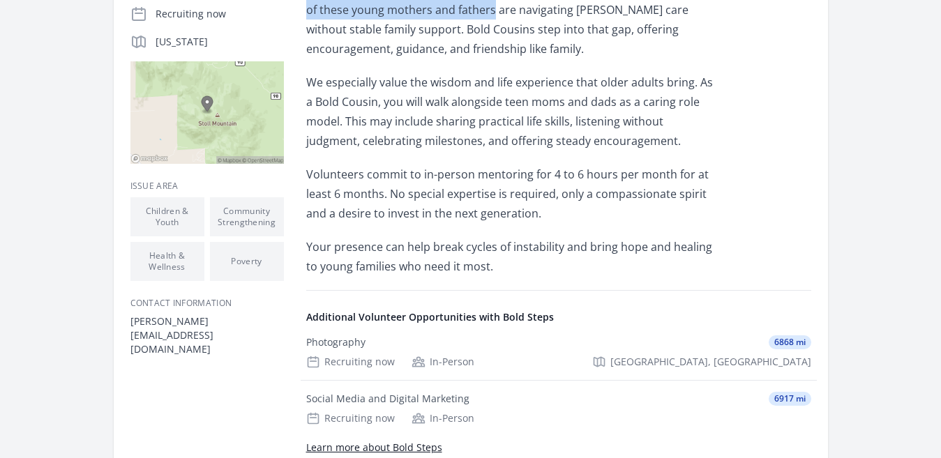
scroll to position [344, 0]
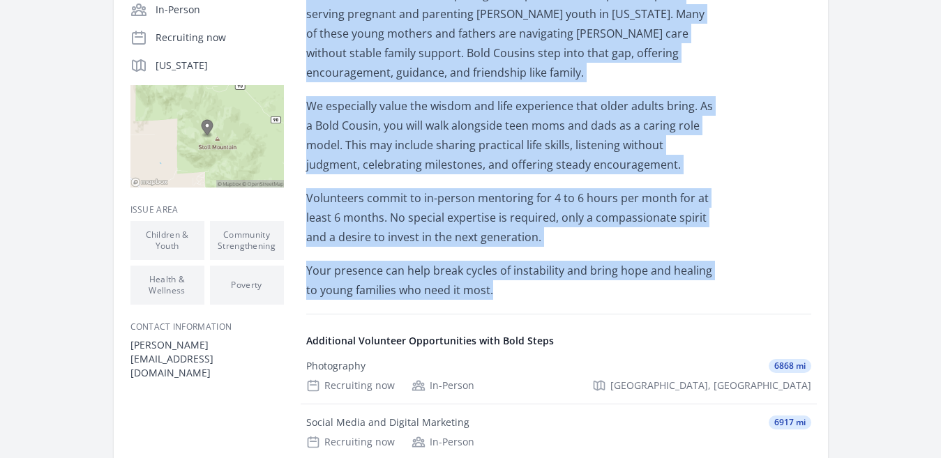
drag, startPoint x: 305, startPoint y: 125, endPoint x: 494, endPoint y: 290, distance: 251.0
click at [494, 290] on div "Opportunity Details Ongoing In-Person Recruiting now [US_STATE]" at bounding box center [470, 237] width 681 height 582
copy div "The Bold Cousins Mentorship Program is part of Bold Steps, a nonprofit serving …"
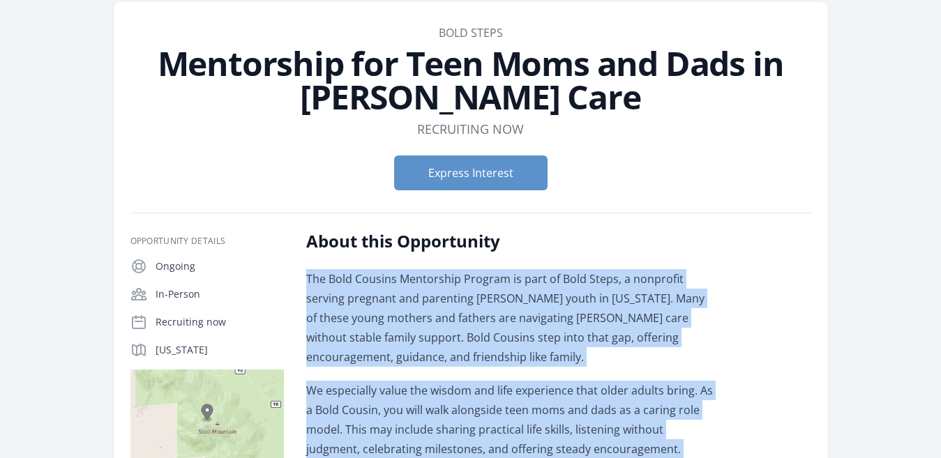
scroll to position [0, 0]
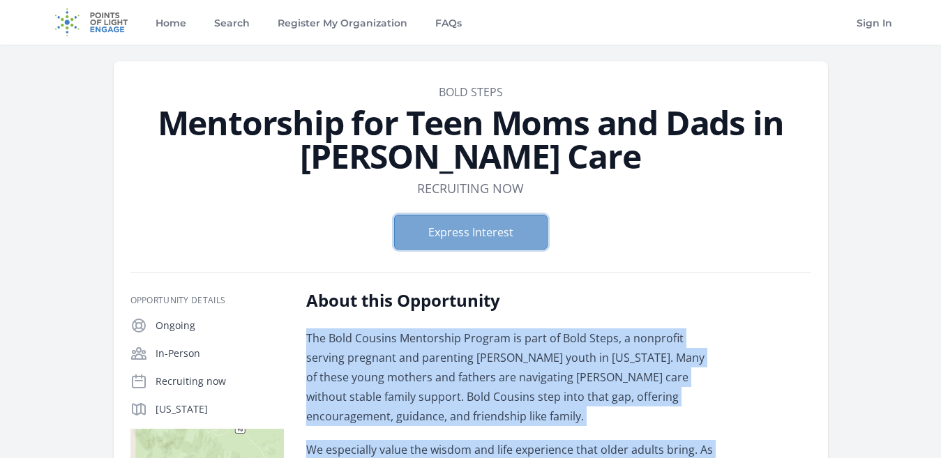
drag, startPoint x: 444, startPoint y: 231, endPoint x: 430, endPoint y: 238, distance: 15.6
click at [430, 238] on button "Express Interest" at bounding box center [470, 232] width 153 height 35
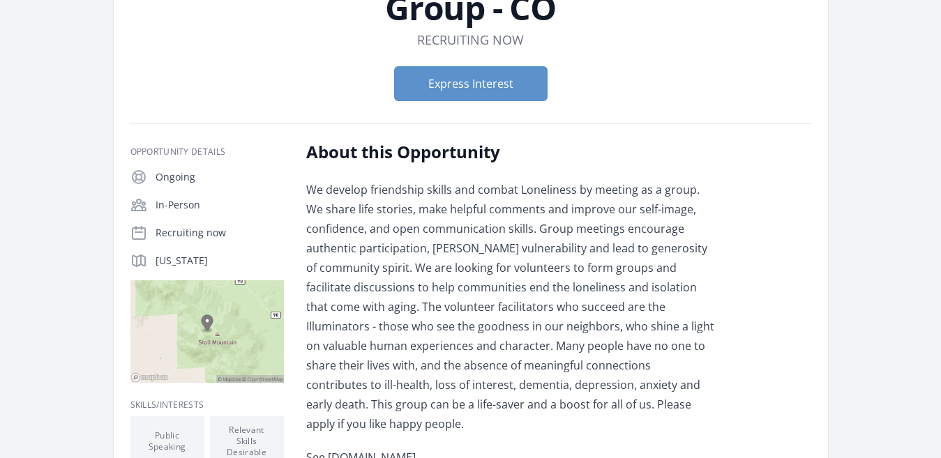
scroll to position [26, 0]
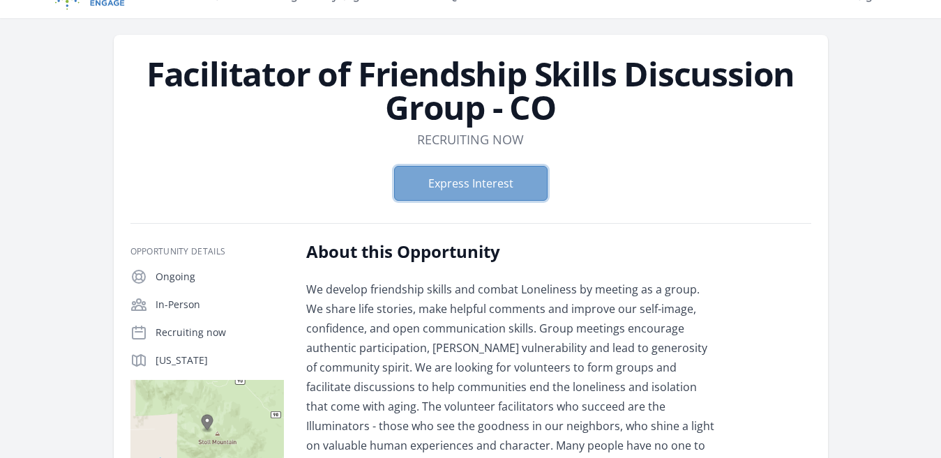
click at [469, 171] on button "Express Interest" at bounding box center [470, 183] width 153 height 35
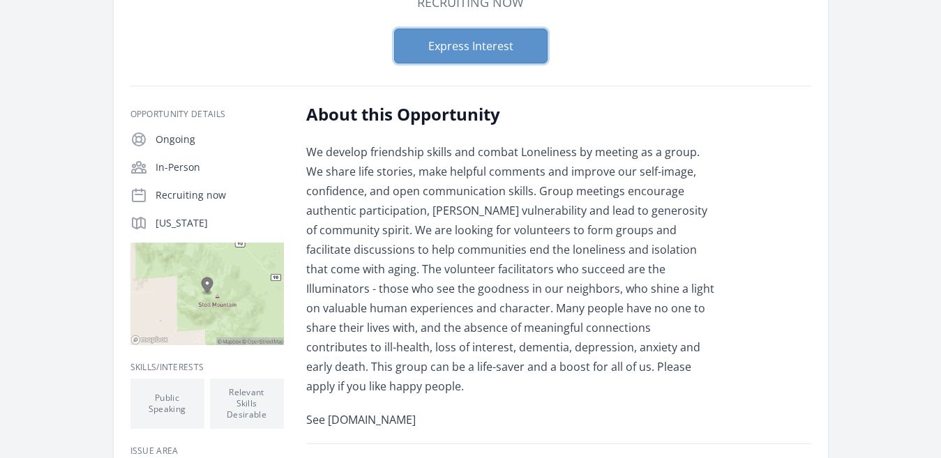
scroll to position [166, 0]
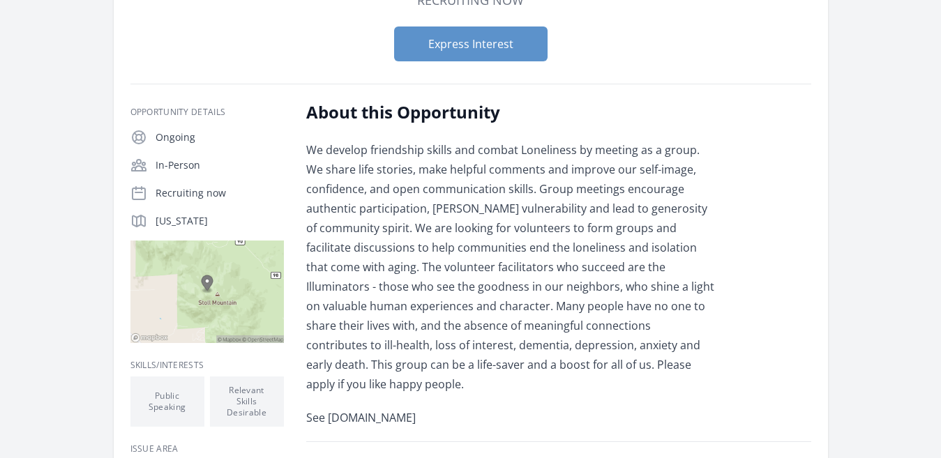
drag, startPoint x: 306, startPoint y: 137, endPoint x: 492, endPoint y: 423, distance: 341.4
click at [492, 423] on div "About this Opportunity We develop friendship skills and combat Loneliness by me…" at bounding box center [510, 264] width 408 height 326
copy div "We develop friendship skills and combat Loneliness by meeting as a group. We sh…"
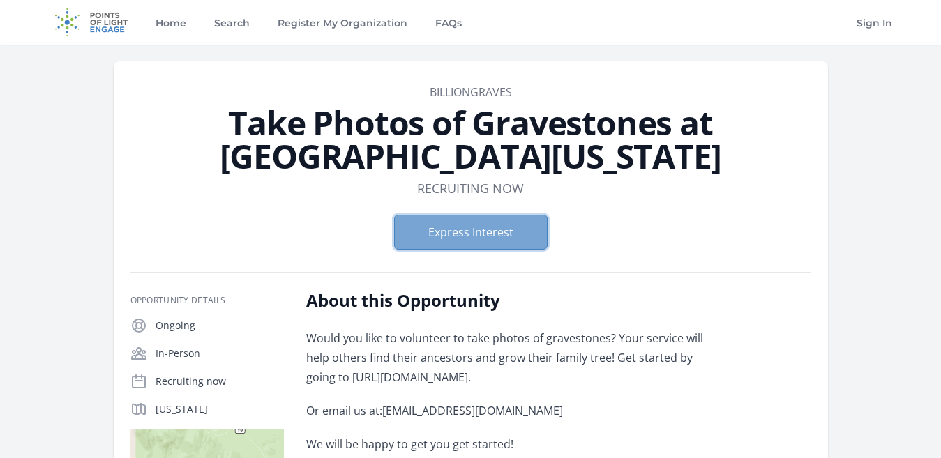
click at [471, 240] on button "Express Interest" at bounding box center [470, 232] width 153 height 35
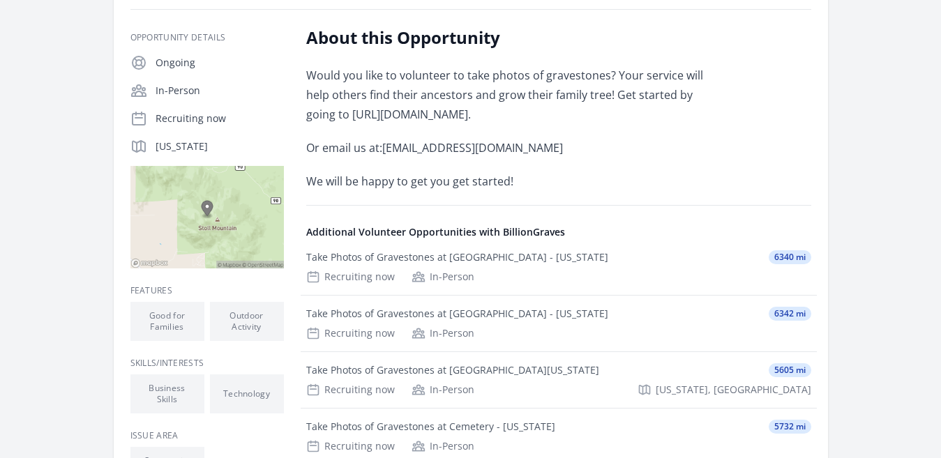
scroll to position [279, 0]
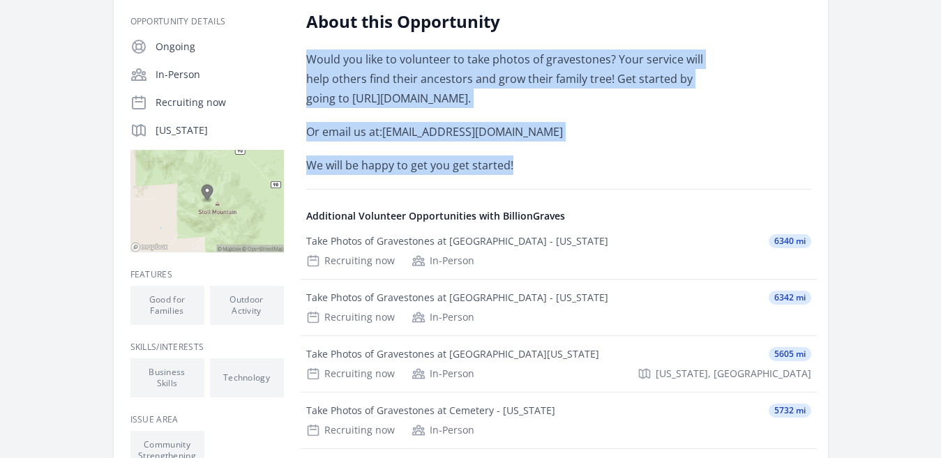
drag, startPoint x: 341, startPoint y: 73, endPoint x: 522, endPoint y: 167, distance: 204.3
click at [522, 167] on div "Would you like to volunteer to take photos of gravestones? Your service will he…" at bounding box center [510, 113] width 408 height 126
copy div "Would you like to volunteer to take photos of gravestones? Your service will he…"
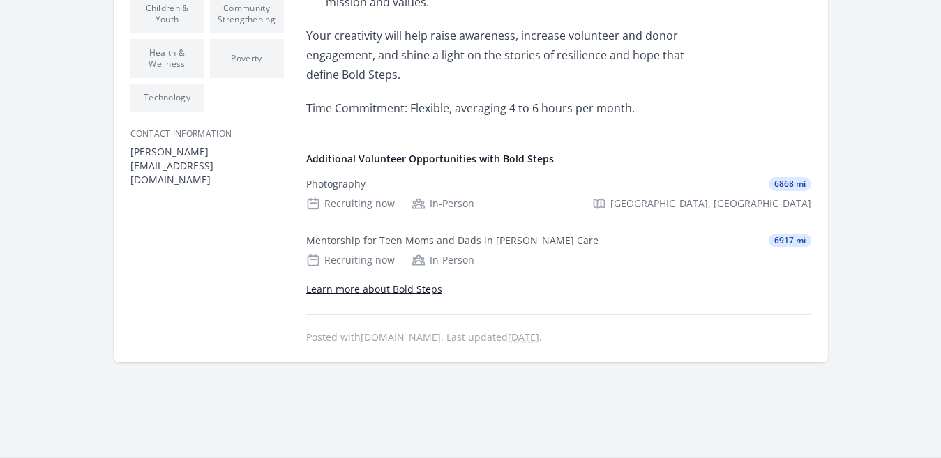
scroll to position [676, 0]
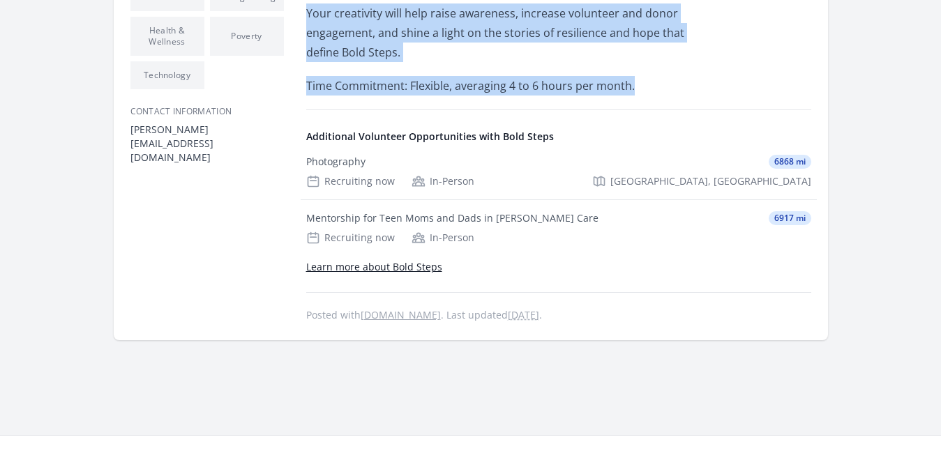
drag, startPoint x: 320, startPoint y: 111, endPoint x: 663, endPoint y: 87, distance: 343.9
copy div "Bold Steps is a nonprofit serving pregnant and parenting foster youth in Colora…"
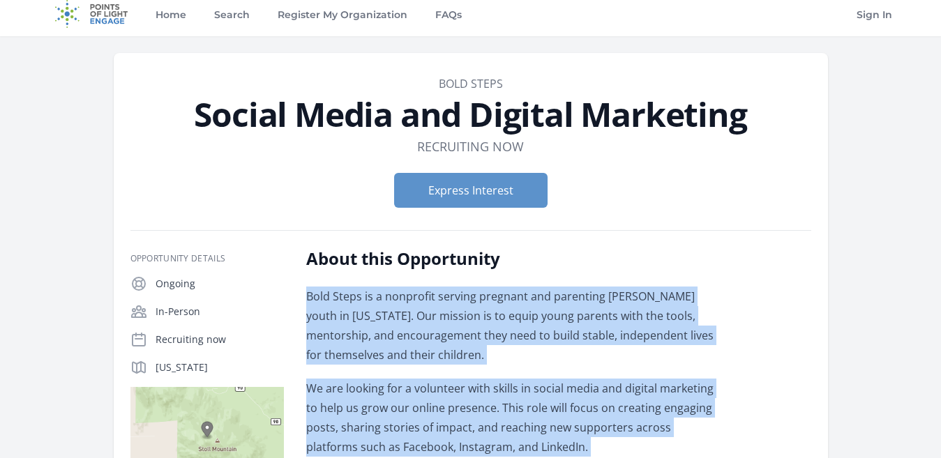
scroll to position [0, 0]
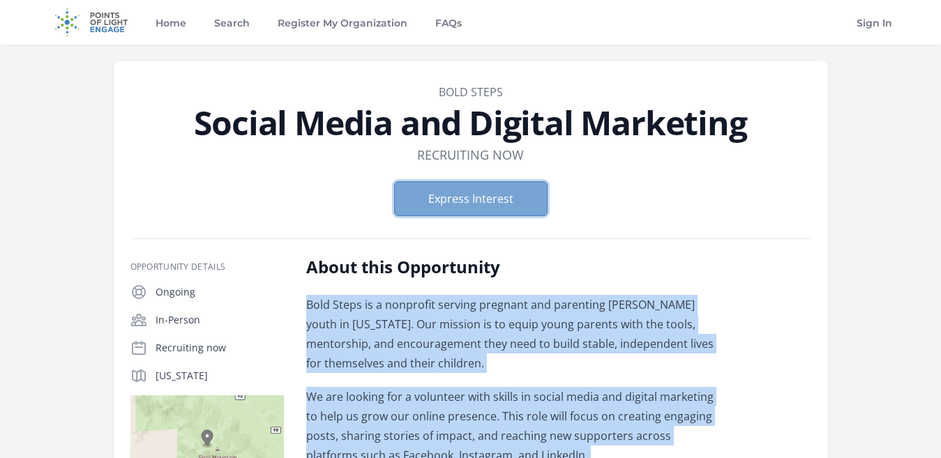
click at [473, 197] on button "Express Interest" at bounding box center [470, 198] width 153 height 35
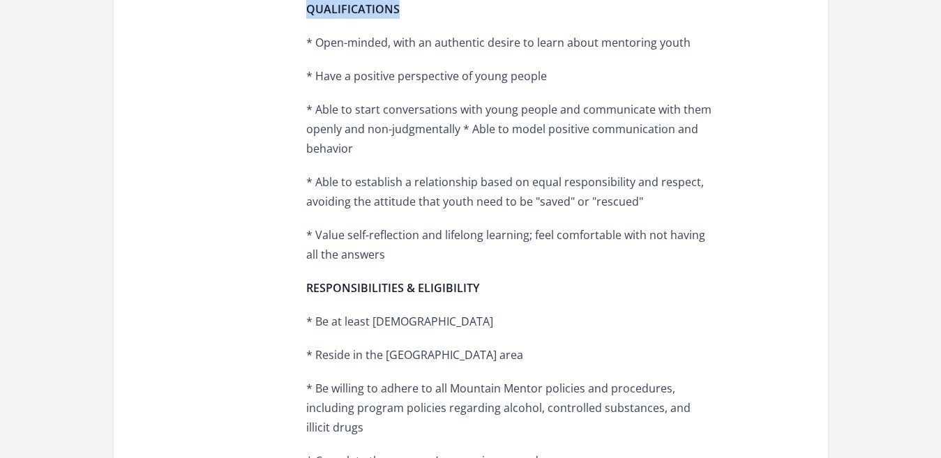
scroll to position [618, 0]
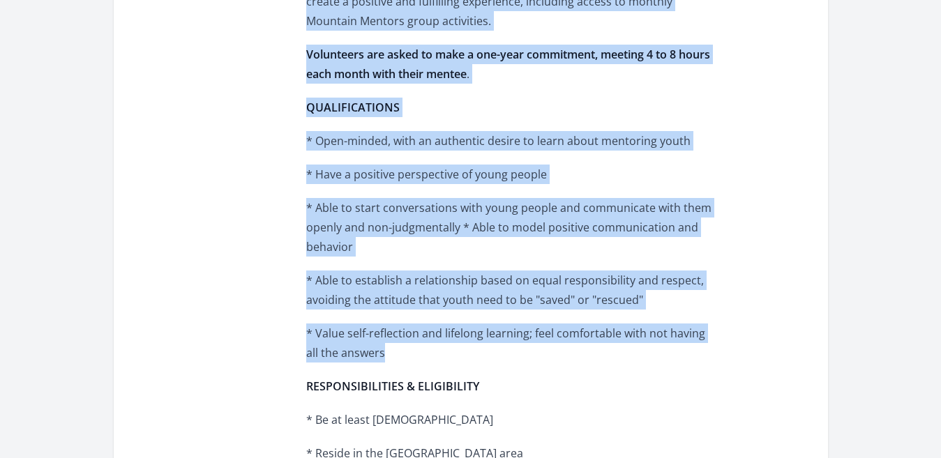
drag, startPoint x: 319, startPoint y: 170, endPoint x: 606, endPoint y: 343, distance: 335.3
click at [606, 343] on div "Opportunity Details Ongoing In-Person Recruiting now Frisco, CO 80443, [GEOGRAP…" at bounding box center [470, 301] width 681 height 1329
copy div "Summit County Mountain Mentors is a well-established community-based mentoring …"
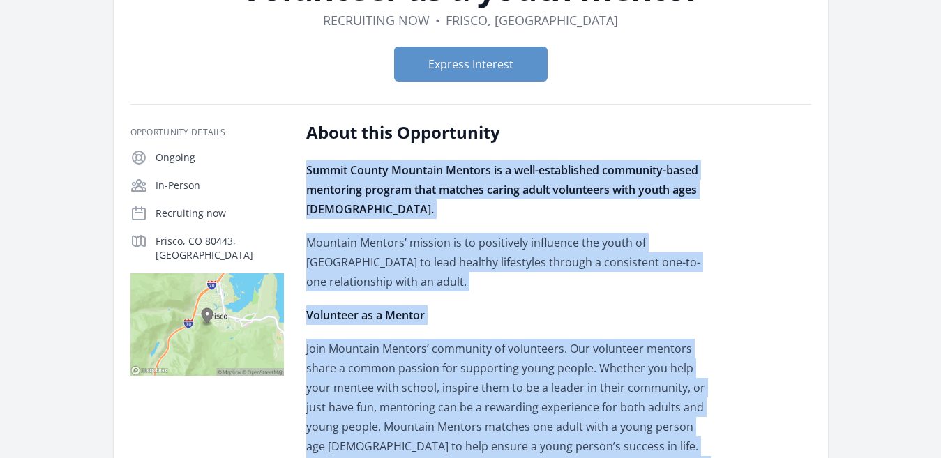
scroll to position [0, 0]
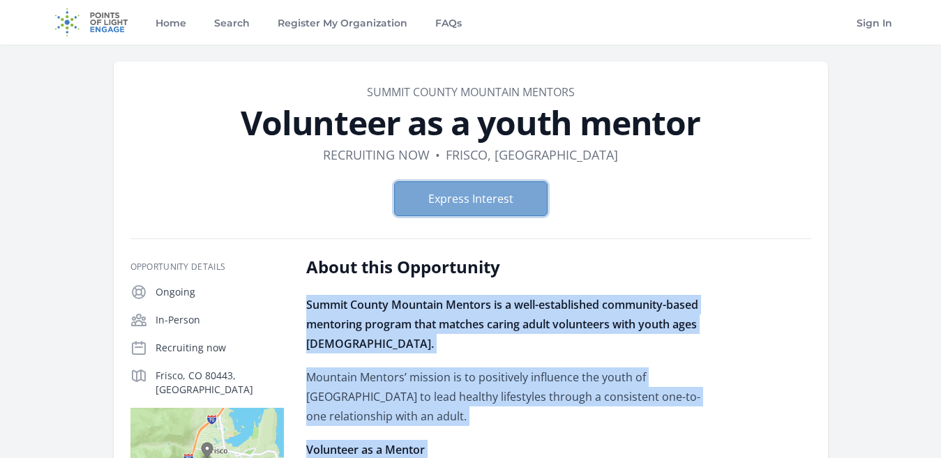
click at [459, 199] on button "Express Interest" at bounding box center [470, 198] width 153 height 35
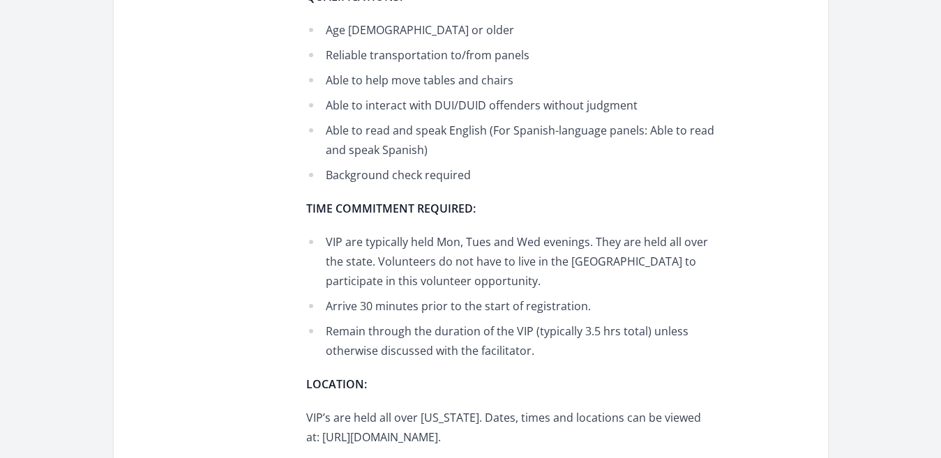
scroll to position [767, 0]
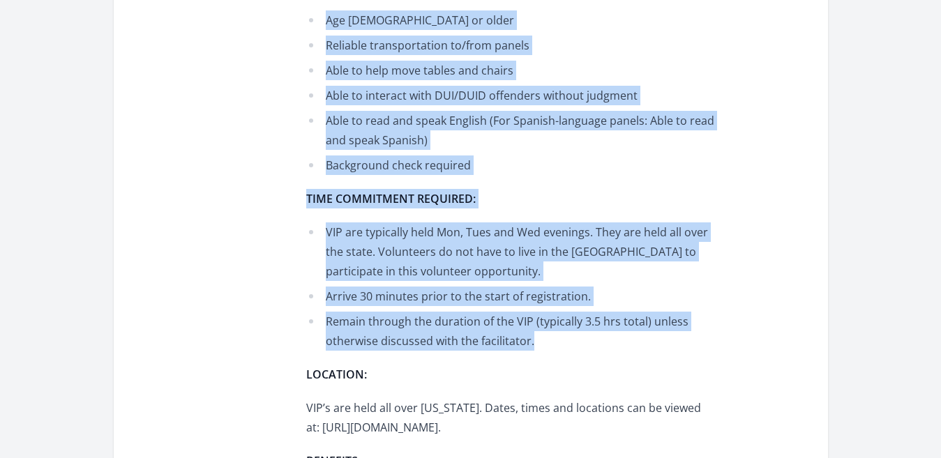
drag, startPoint x: 300, startPoint y: 92, endPoint x: 561, endPoint y: 340, distance: 360.0
click at [561, 340] on div "Opportunity Details Ongoing In-Person Recruiting now Frisco, CO 80443, US" at bounding box center [470, 173] width 681 height 1369
copy div "PURPOSE OF JOB: To support the mission of MADD by registering DUI/DUID offender…"
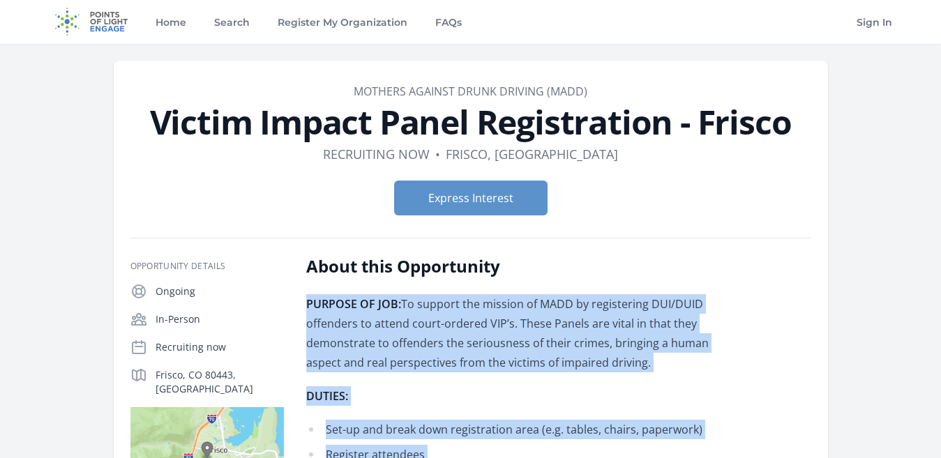
scroll to position [0, 0]
click at [466, 202] on button "Express Interest" at bounding box center [470, 198] width 153 height 35
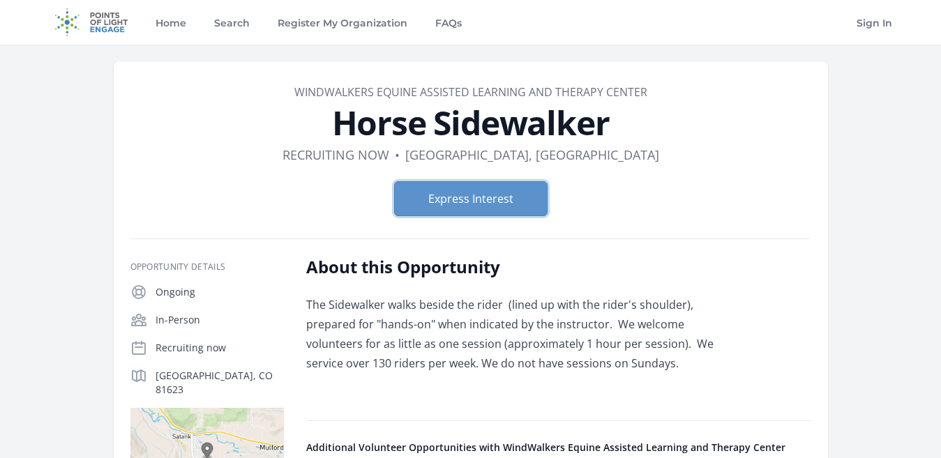
click at [499, 199] on button "Express Interest" at bounding box center [470, 198] width 153 height 35
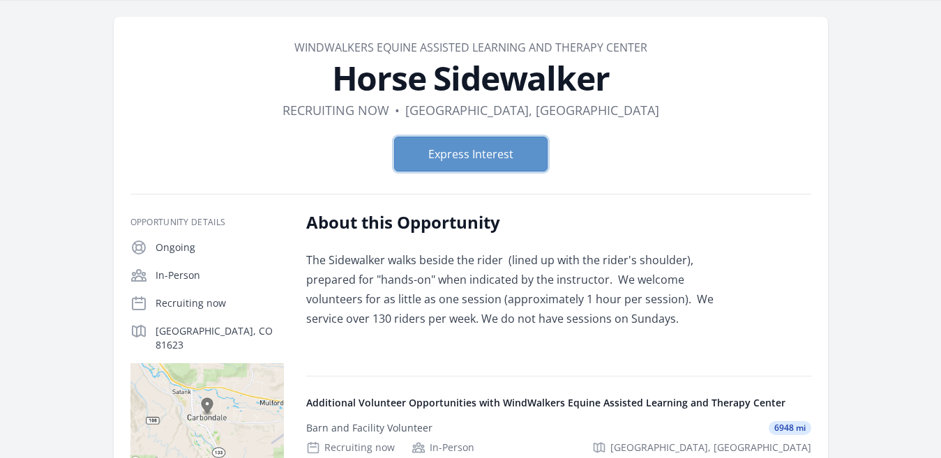
scroll to position [139, 0]
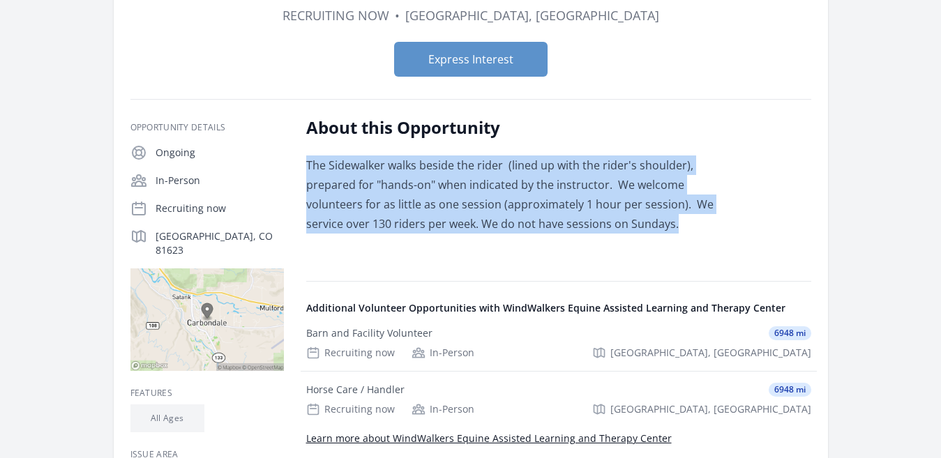
drag, startPoint x: 307, startPoint y: 162, endPoint x: 705, endPoint y: 227, distance: 402.6
click at [705, 227] on p "The Sidewalker walks beside the rider (lined up with the rider's shoulder), pre…" at bounding box center [510, 194] width 408 height 78
copy p "The Sidewalker walks beside the rider (lined up with the rider's shoulder), pre…"
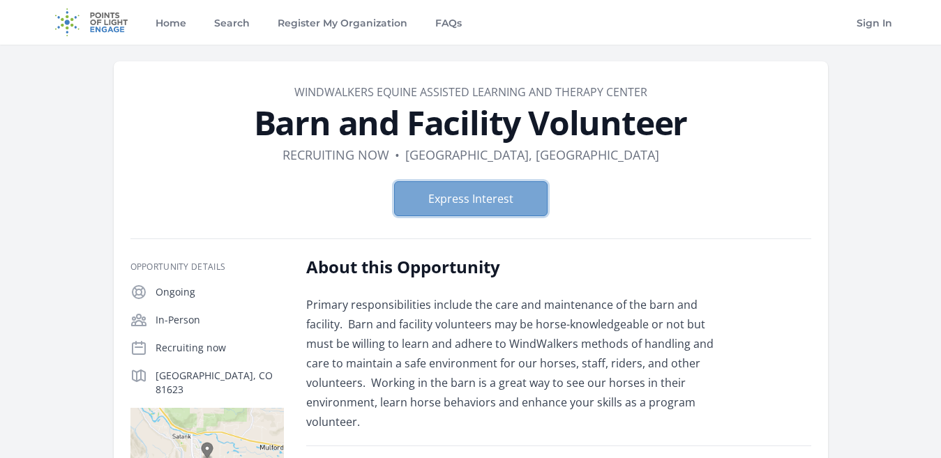
click at [467, 195] on button "Express Interest" at bounding box center [470, 198] width 153 height 35
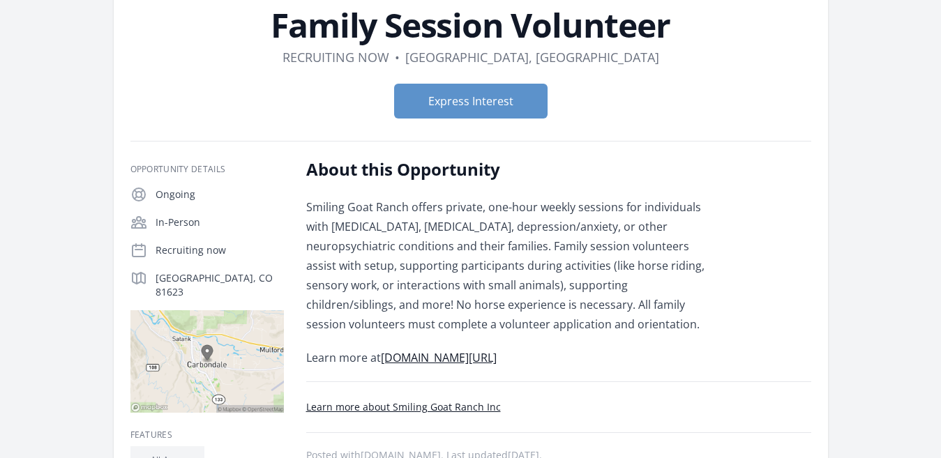
scroll to position [70, 0]
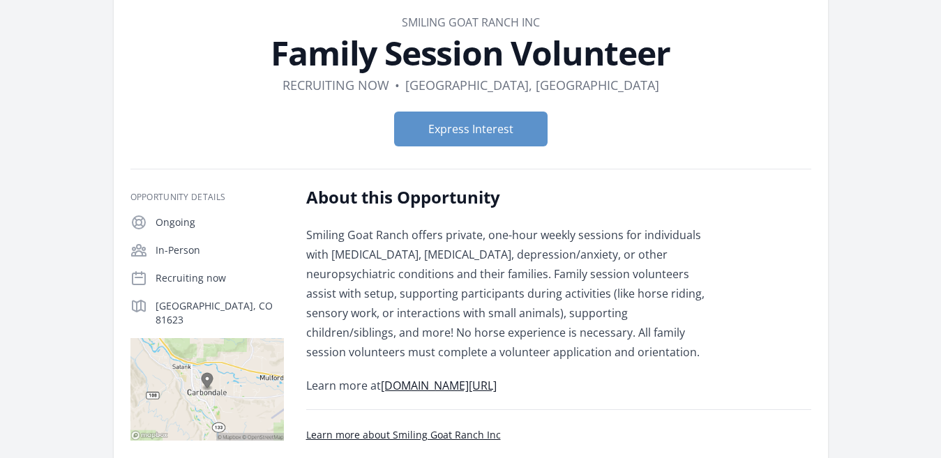
drag, startPoint x: 310, startPoint y: 238, endPoint x: 602, endPoint y: 377, distance: 323.7
click at [602, 377] on div "Opportunity Details Ongoing In-Person Recruiting now [GEOGRAPHIC_DATA], CO 81623" at bounding box center [470, 386] width 681 height 400
copy div "Smiling Goat Ranch offers private, one-hour weekly sessions for individuals wit…"
drag, startPoint x: 480, startPoint y: 120, endPoint x: 524, endPoint y: 133, distance: 45.2
click at [480, 121] on button "Express Interest" at bounding box center [470, 129] width 153 height 35
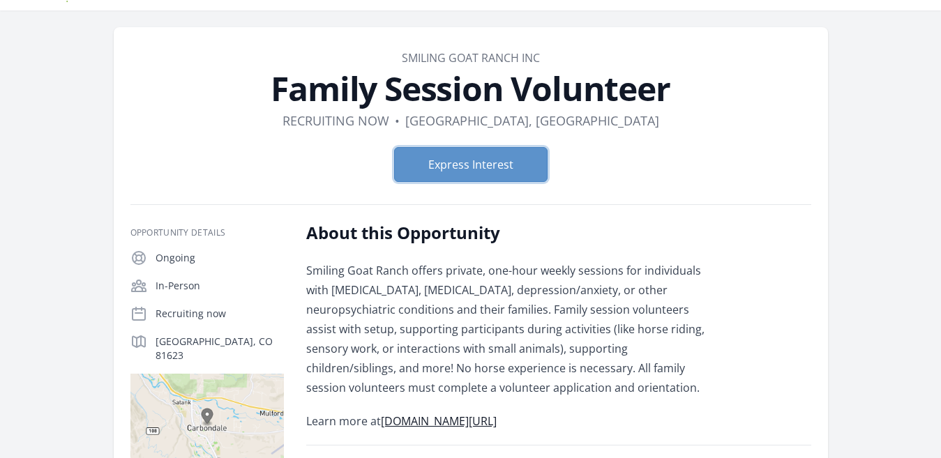
scroll to position [0, 0]
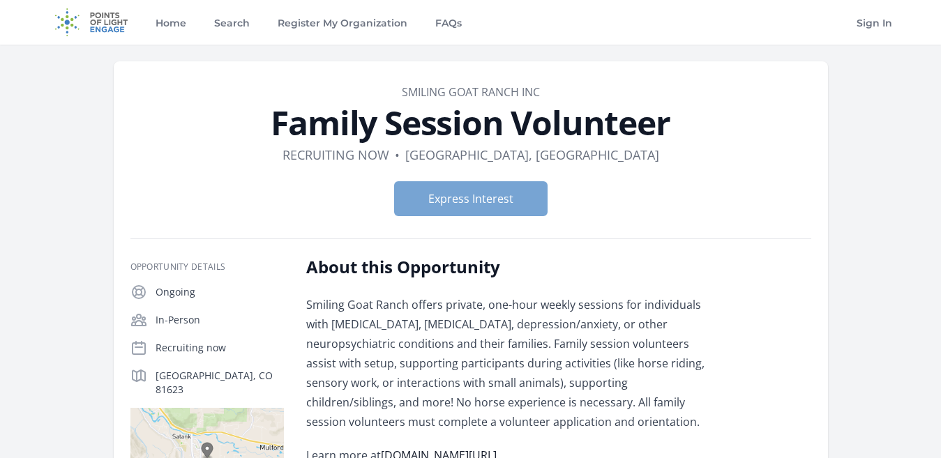
scroll to position [70, 0]
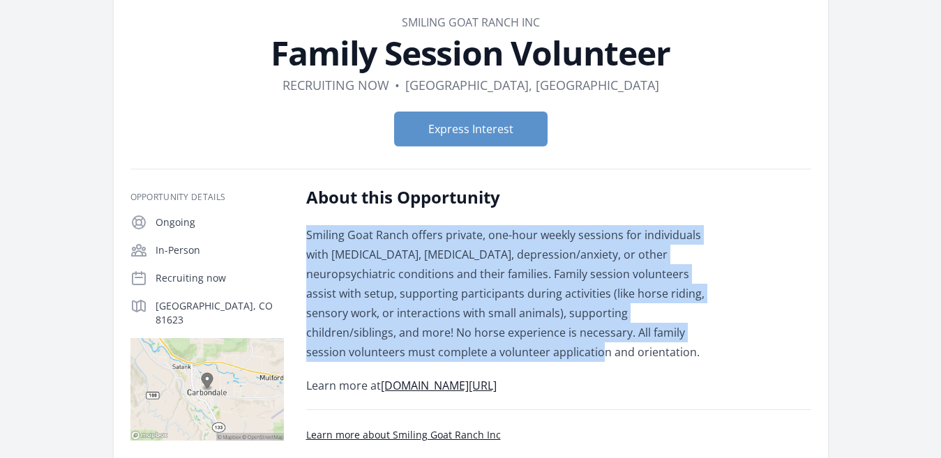
drag, startPoint x: 303, startPoint y: 240, endPoint x: 506, endPoint y: 353, distance: 232.2
click at [506, 353] on div "Opportunity Details Ongoing In-Person Recruiting now [GEOGRAPHIC_DATA], CO 81623" at bounding box center [470, 386] width 681 height 400
copy p "Smiling Goat Ranch offers private, one-hour weekly sessions for individuals wit…"
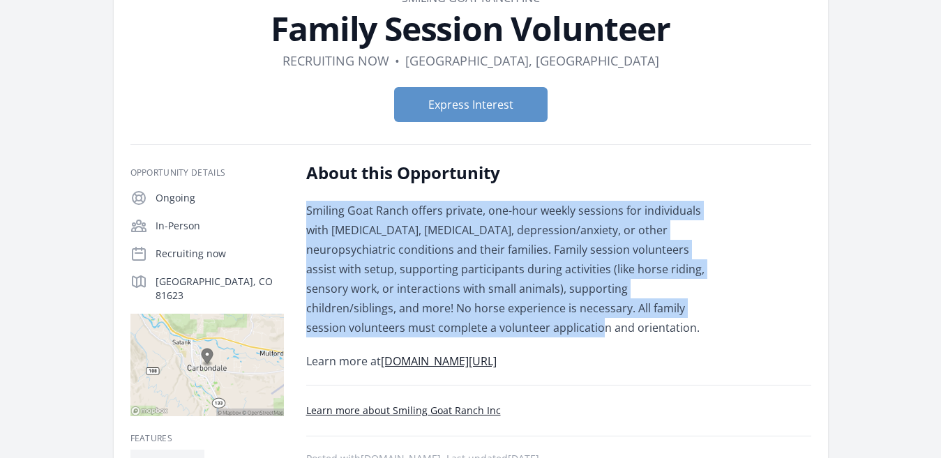
scroll to position [0, 0]
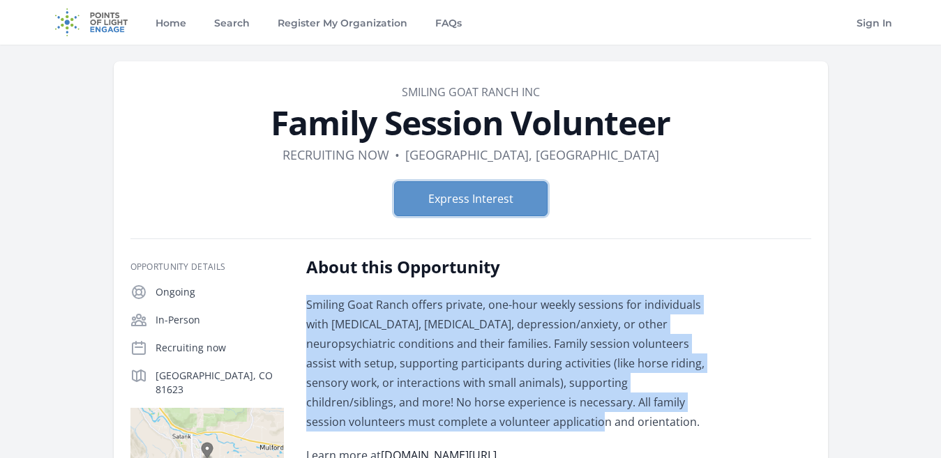
click at [466, 197] on button "Express Interest" at bounding box center [470, 198] width 153 height 35
